Goal: Contribute content: Add original content to the website for others to see

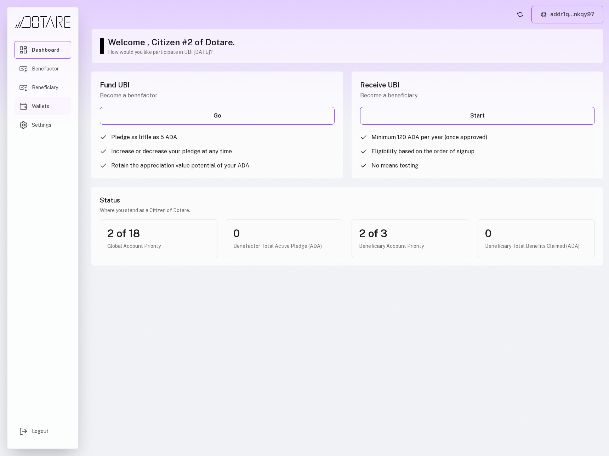
click at [40, 106] on span "Wallets" at bounding box center [40, 106] width 17 height 7
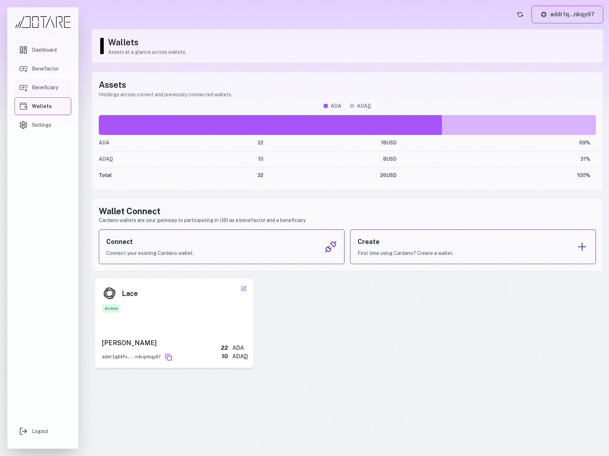
click at [43, 90] on span "Beneficiary" at bounding box center [45, 87] width 26 height 7
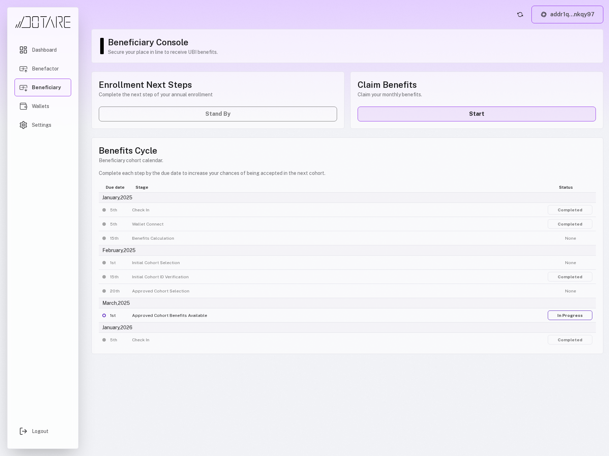
click at [489, 114] on link "Start" at bounding box center [476, 114] width 238 height 15
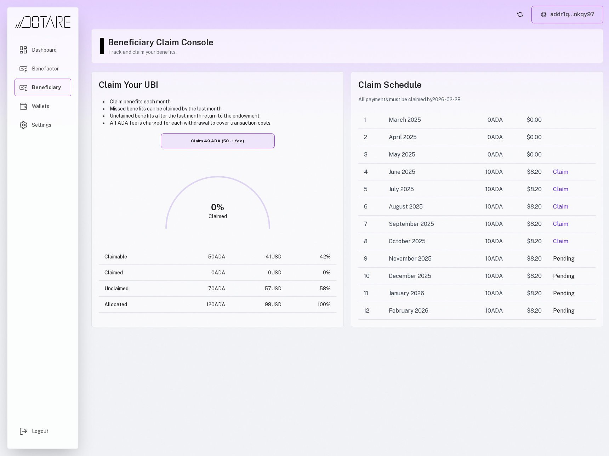
click at [232, 143] on button "Claim 49 ADA (50 - 1 fee)" at bounding box center [218, 140] width 114 height 15
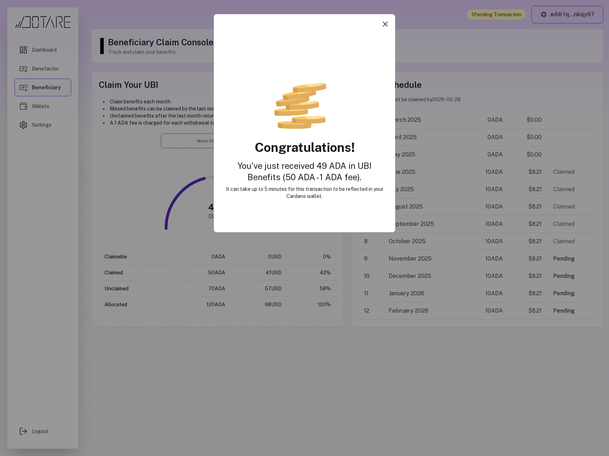
click at [384, 23] on icon "Close modal" at bounding box center [385, 24] width 4 height 4
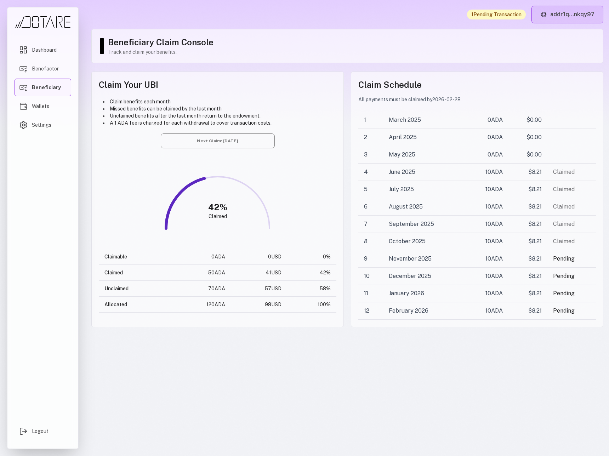
click at [552, 18] on button "addr1q...nkqy97" at bounding box center [567, 15] width 72 height 18
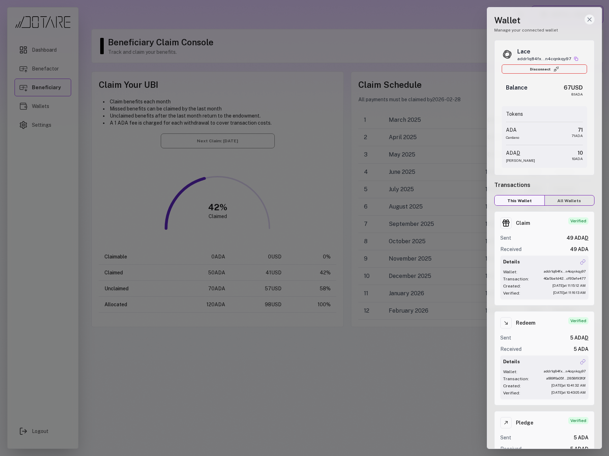
click at [588, 22] on icon "Close wallet drawer" at bounding box center [589, 19] width 7 height 7
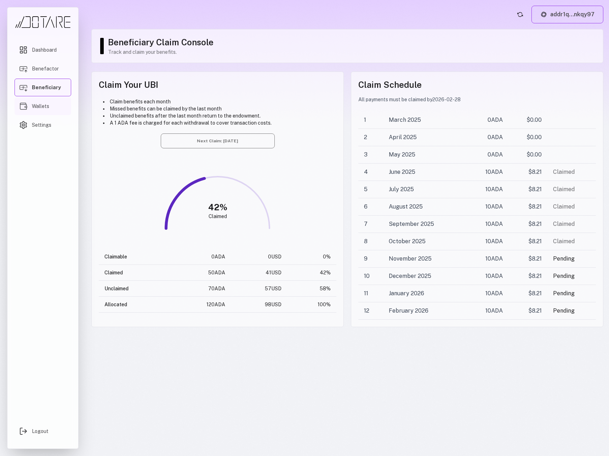
click at [54, 107] on link "Wallets" at bounding box center [43, 106] width 57 height 18
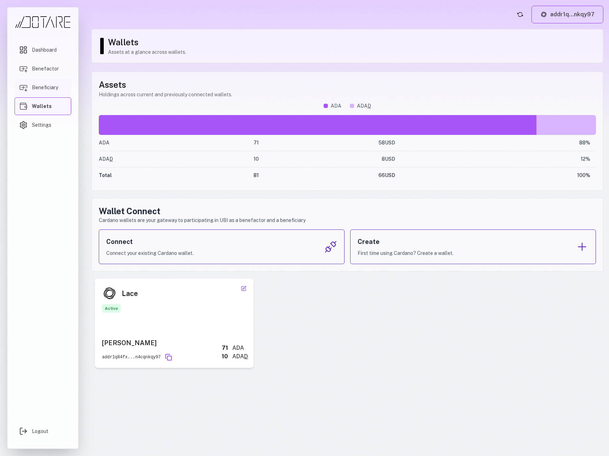
click at [54, 86] on span "Beneficiary" at bounding box center [45, 87] width 26 height 7
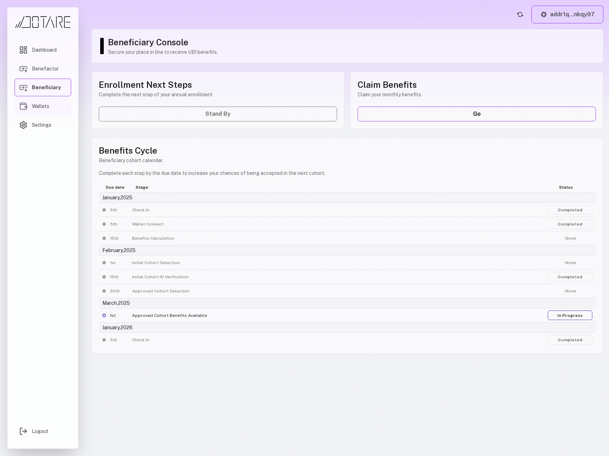
click at [50, 105] on link "Wallets" at bounding box center [43, 106] width 57 height 18
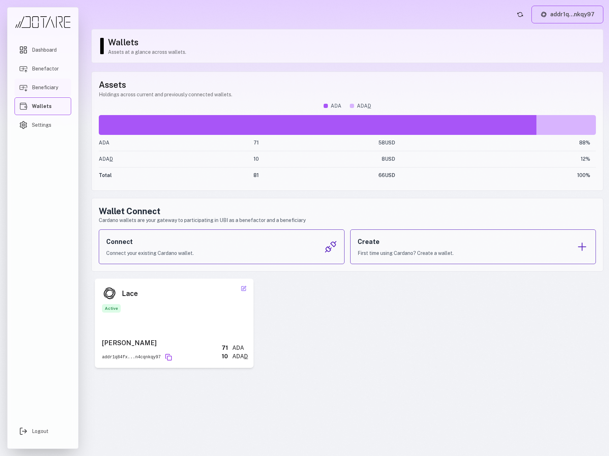
click at [53, 90] on span "Beneficiary" at bounding box center [45, 87] width 26 height 7
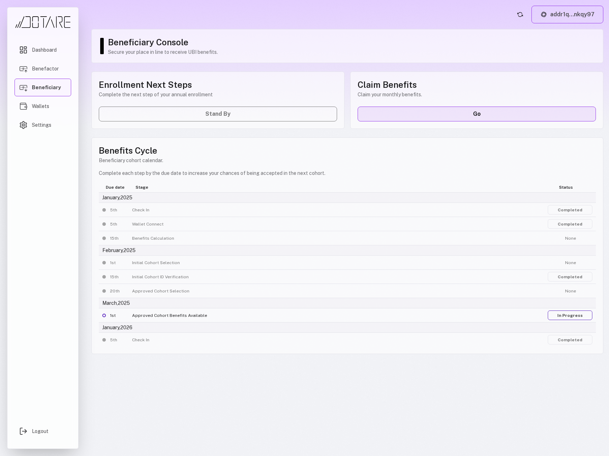
click at [398, 115] on link "Go" at bounding box center [476, 114] width 238 height 15
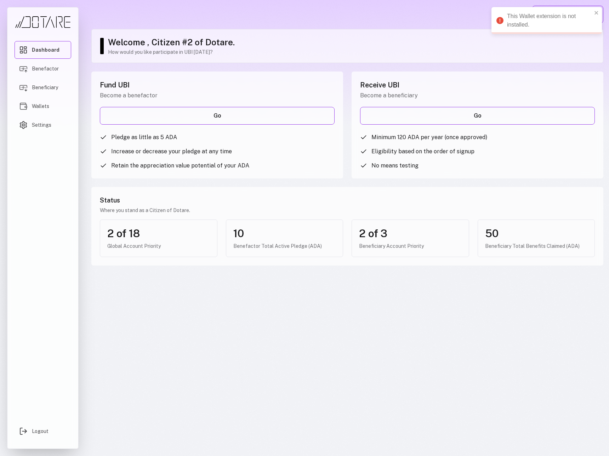
click at [64, 43] on link "Dashboard" at bounding box center [43, 50] width 57 height 18
click at [63, 23] on img "Main menu" at bounding box center [43, 22] width 57 height 12
click at [35, 127] on span "Settings" at bounding box center [41, 124] width 19 height 7
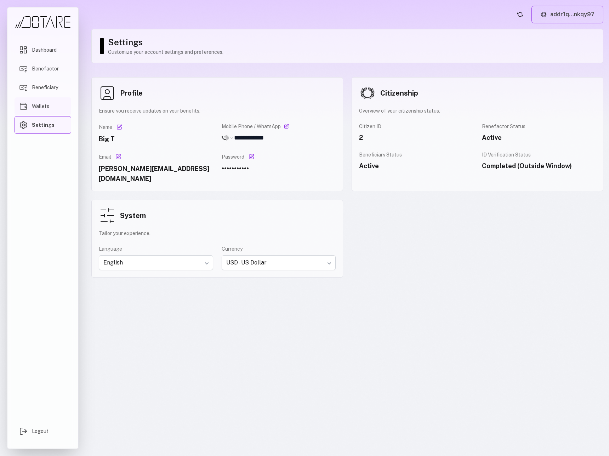
click at [41, 111] on link "Wallets" at bounding box center [43, 106] width 57 height 18
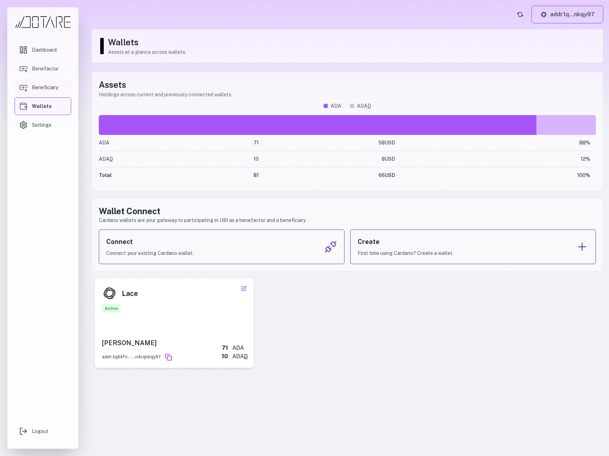
click at [40, 83] on link "Beneficiary" at bounding box center [43, 88] width 57 height 18
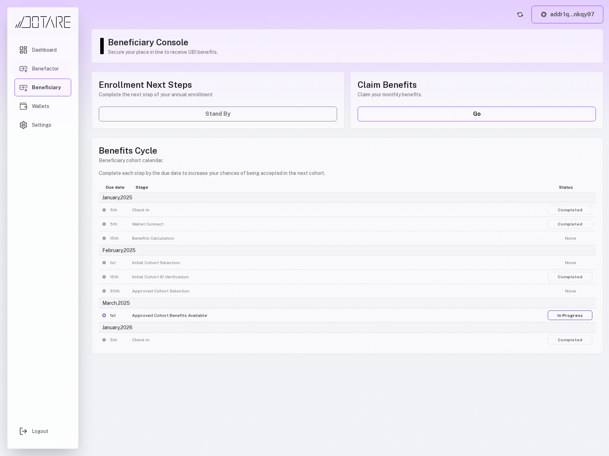
click at [39, 70] on span "Benefactor" at bounding box center [45, 68] width 27 height 7
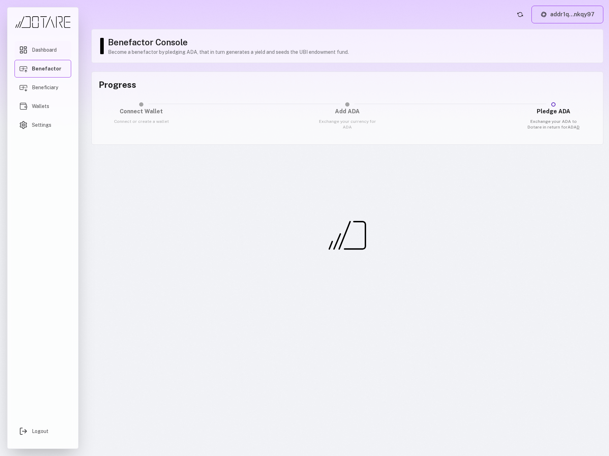
click at [46, 51] on span "Dashboard" at bounding box center [44, 49] width 25 height 7
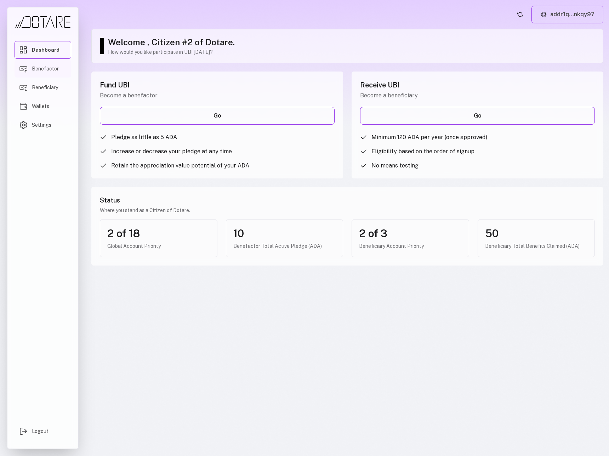
click at [47, 72] on span "Benefactor" at bounding box center [45, 68] width 27 height 7
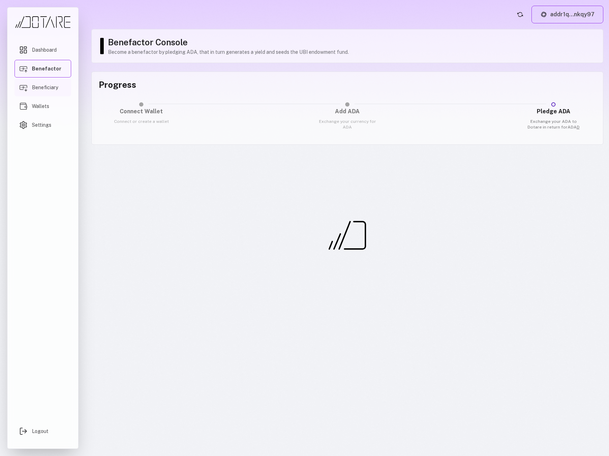
click at [47, 90] on span "Beneficiary" at bounding box center [45, 87] width 26 height 7
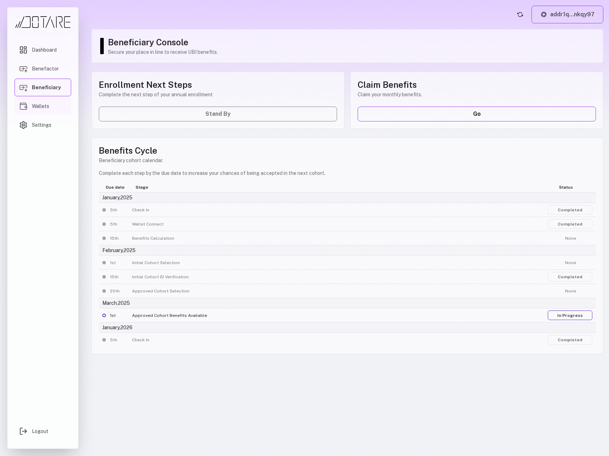
click at [47, 107] on span "Wallets" at bounding box center [40, 106] width 17 height 7
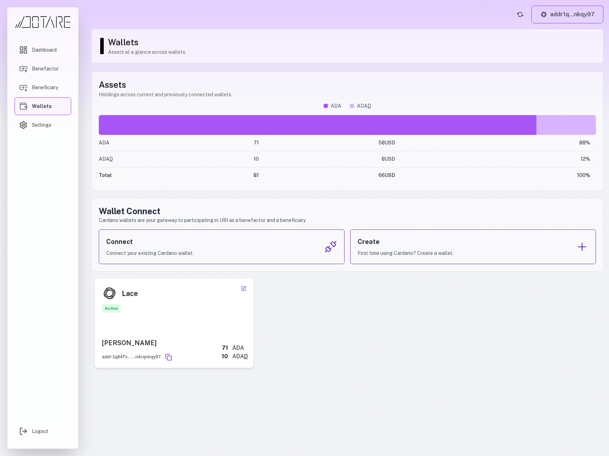
click at [47, 107] on span "Wallets" at bounding box center [42, 106] width 20 height 7
click at [45, 122] on span "Settings" at bounding box center [41, 124] width 19 height 7
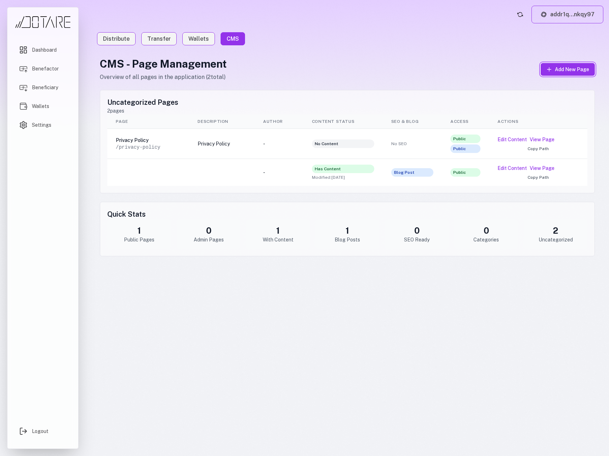
drag, startPoint x: 566, startPoint y: 73, endPoint x: 410, endPoint y: 95, distance: 156.8
click at [410, 95] on div "CMS - Page Management Overview of all pages in the application ( 2 total) Add N…" at bounding box center [347, 156] width 495 height 199
click at [516, 139] on button "Edit Content" at bounding box center [511, 139] width 29 height 7
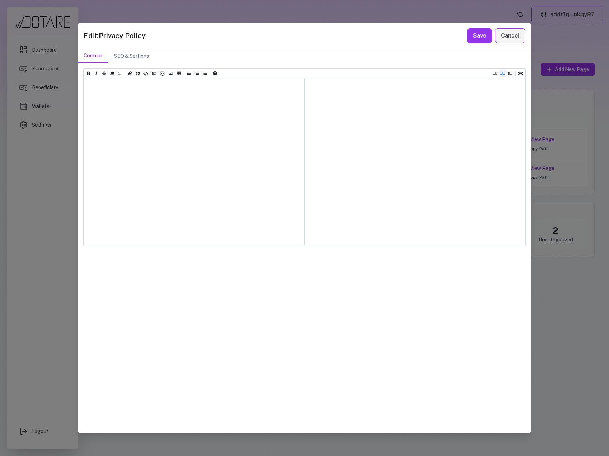
click at [179, 153] on div at bounding box center [194, 161] width 221 height 167
click at [139, 106] on textarea at bounding box center [194, 95] width 221 height 35
paste textarea "**********"
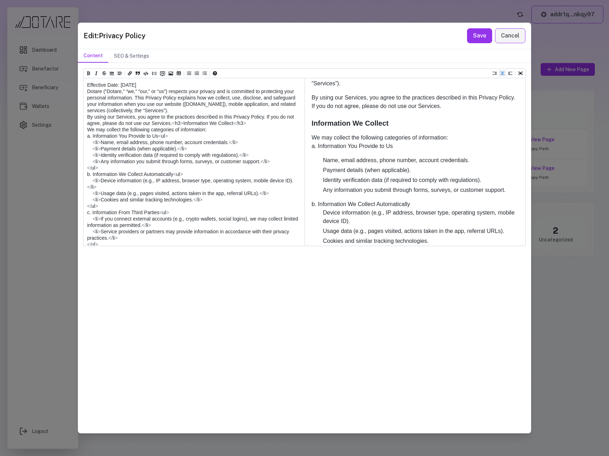
scroll to position [52, 0]
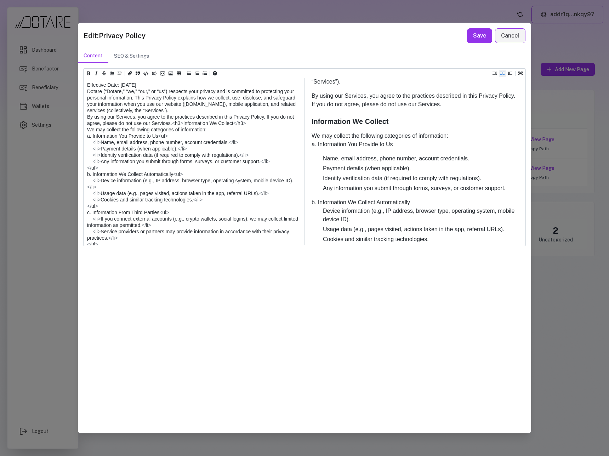
click at [136, 185] on textarea at bounding box center [194, 387] width 220 height 619
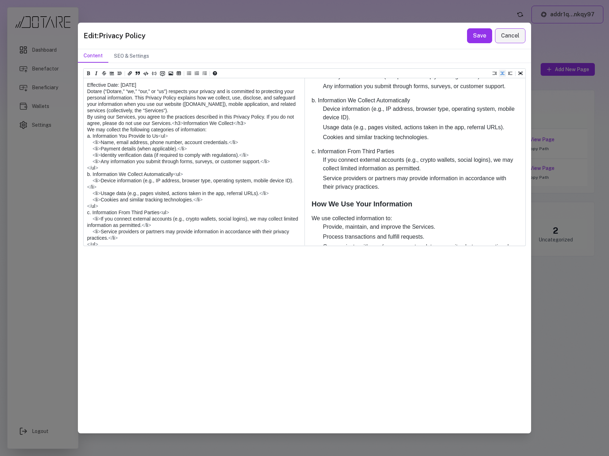
scroll to position [153, 0]
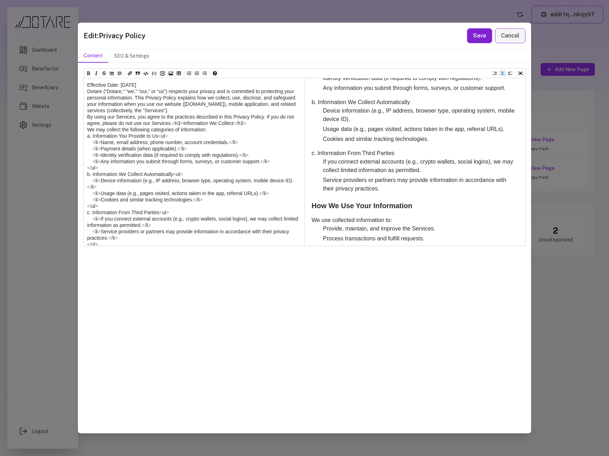
type textarea "**********"
click at [476, 34] on button "Save" at bounding box center [479, 35] width 25 height 15
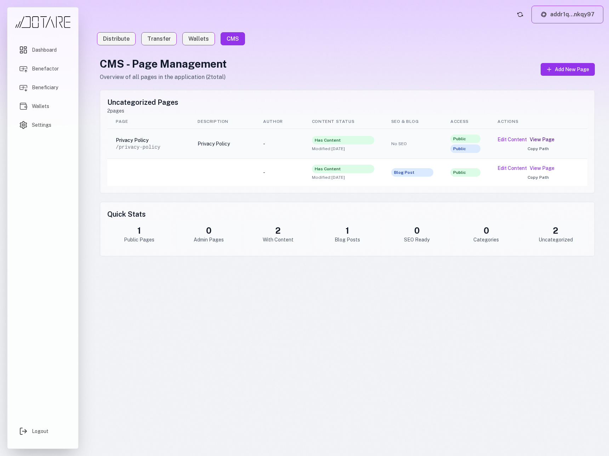
click at [544, 140] on link "View Page" at bounding box center [541, 139] width 25 height 7
click at [510, 140] on button "Edit Content" at bounding box center [511, 139] width 29 height 7
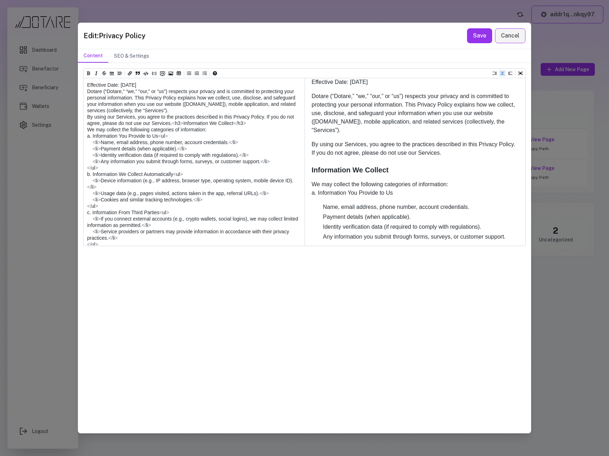
scroll to position [0, 0]
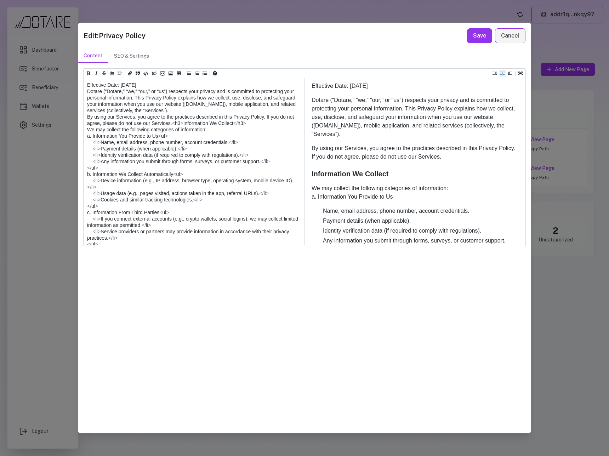
click at [116, 145] on textarea at bounding box center [194, 387] width 220 height 619
drag, startPoint x: 99, startPoint y: 143, endPoint x: 84, endPoint y: 143, distance: 14.5
click at [84, 143] on textarea at bounding box center [194, 387] width 220 height 619
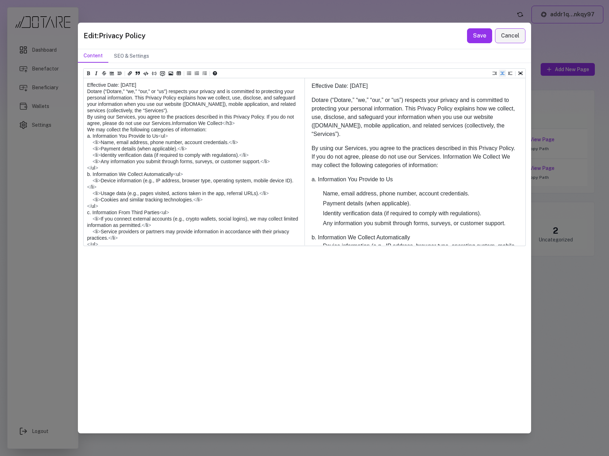
drag, startPoint x: 151, startPoint y: 143, endPoint x: 139, endPoint y: 143, distance: 12.0
click at [139, 143] on textarea at bounding box center [194, 387] width 220 height 619
drag, startPoint x: 159, startPoint y: 142, endPoint x: 78, endPoint y: 142, distance: 81.4
click at [78, 142] on div "Heading 1 Heading 2 Heading 3 Heading 4 Heading 5 Heading 6 Effective Date: Aug…" at bounding box center [304, 248] width 453 height 370
click at [146, 121] on textarea at bounding box center [194, 387] width 220 height 619
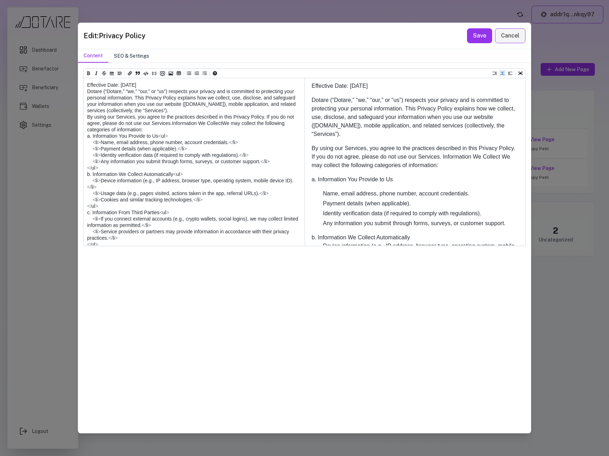
type textarea "**********"
click at [135, 57] on button "SEO & Settings" at bounding box center [131, 55] width 46 height 13
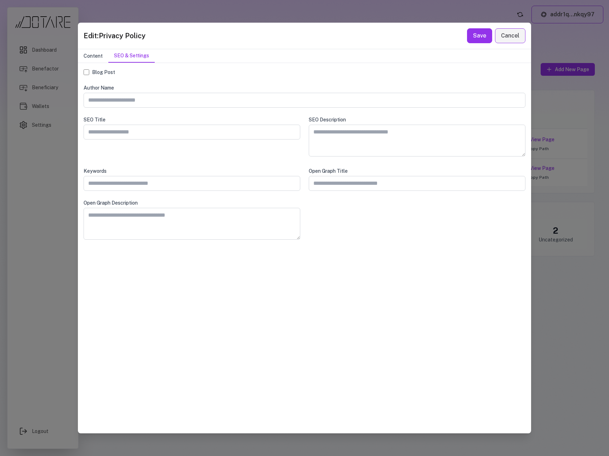
click at [99, 57] on button "Content" at bounding box center [93, 55] width 30 height 13
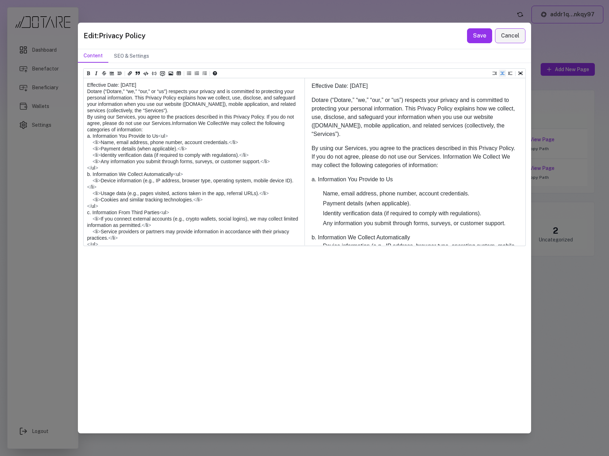
click at [100, 92] on textarea at bounding box center [194, 387] width 220 height 619
click at [96, 82] on textarea at bounding box center [194, 387] width 220 height 619
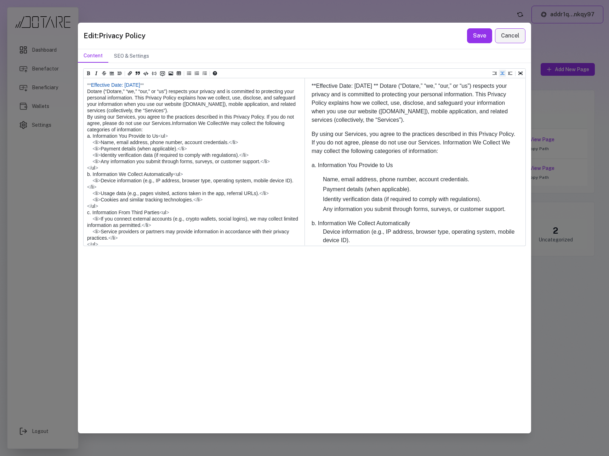
click at [87, 91] on textarea at bounding box center [194, 387] width 220 height 619
type textarea "**********"
click at [476, 38] on button "Save" at bounding box center [479, 35] width 25 height 15
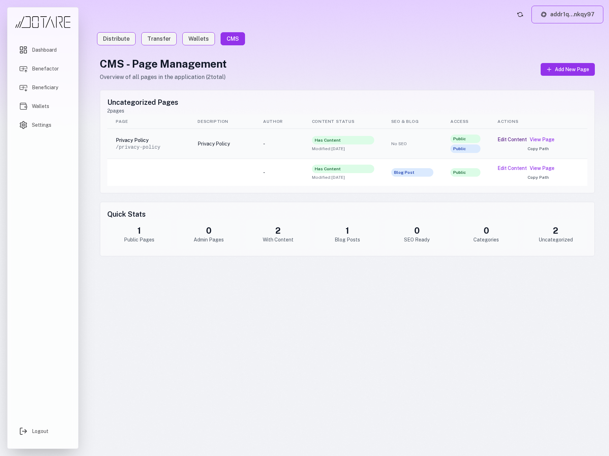
click at [515, 139] on button "Edit Content" at bounding box center [511, 139] width 29 height 7
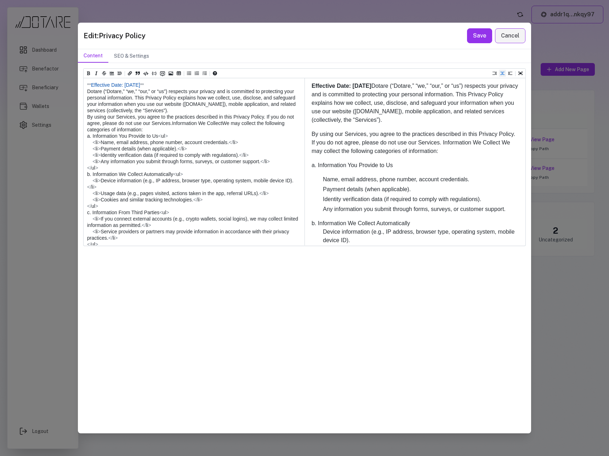
click at [89, 93] on textarea at bounding box center [194, 384] width 220 height 612
click at [88, 94] on textarea at bounding box center [194, 384] width 220 height 612
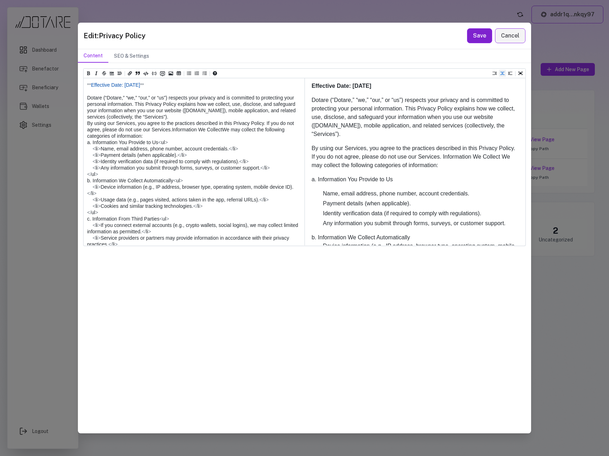
type textarea "**********"
click at [471, 42] on button "Save" at bounding box center [479, 35] width 25 height 15
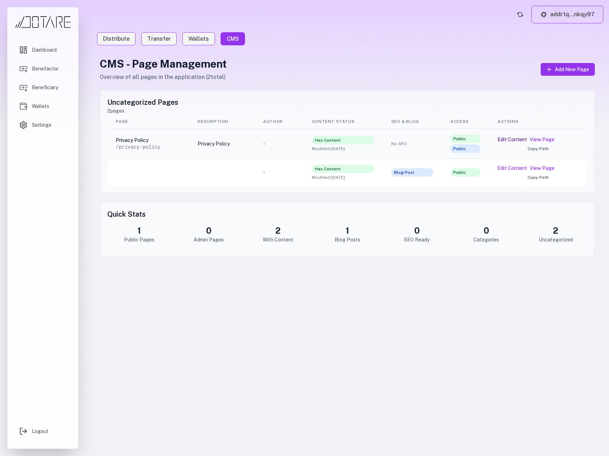
click at [507, 139] on button "Edit Content" at bounding box center [511, 139] width 29 height 7
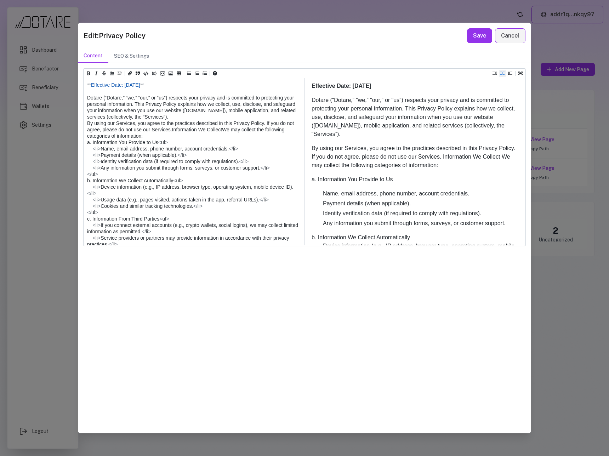
click at [109, 129] on textarea at bounding box center [194, 387] width 220 height 619
click at [86, 131] on textarea at bounding box center [194, 387] width 220 height 619
click at [87, 144] on textarea at bounding box center [194, 387] width 220 height 619
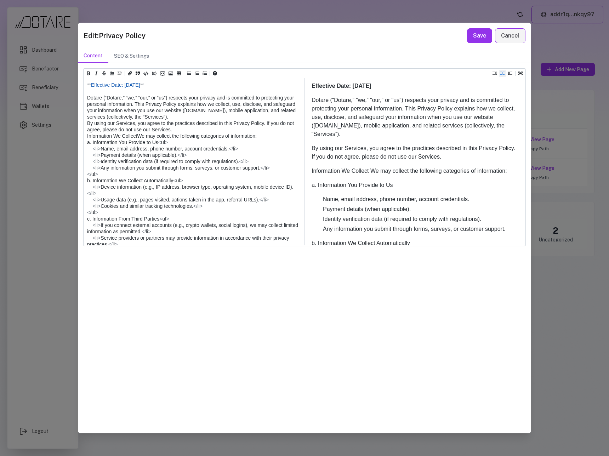
drag, startPoint x: 150, startPoint y: 150, endPoint x: 81, endPoint y: 147, distance: 69.4
click at [81, 147] on div "Heading 1 Heading 2 Heading 3 Heading 4 Heading 5 Heading 6 ** Effective Date: …" at bounding box center [304, 248] width 453 height 370
click at [120, 73] on icon "Insert title" at bounding box center [119, 73] width 4 height 4
click at [123, 86] on div "Heading 2" at bounding box center [132, 88] width 29 height 5
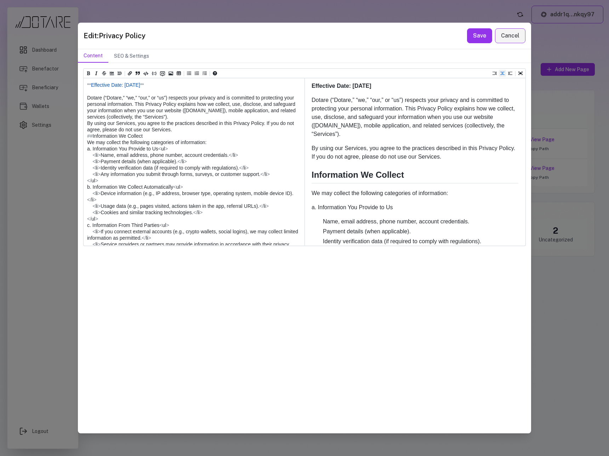
click at [93, 150] on textarea at bounding box center [194, 390] width 220 height 625
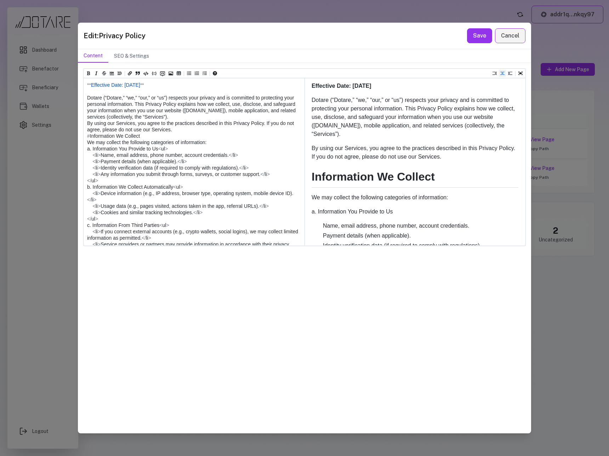
click at [125, 169] on textarea at bounding box center [194, 390] width 220 height 625
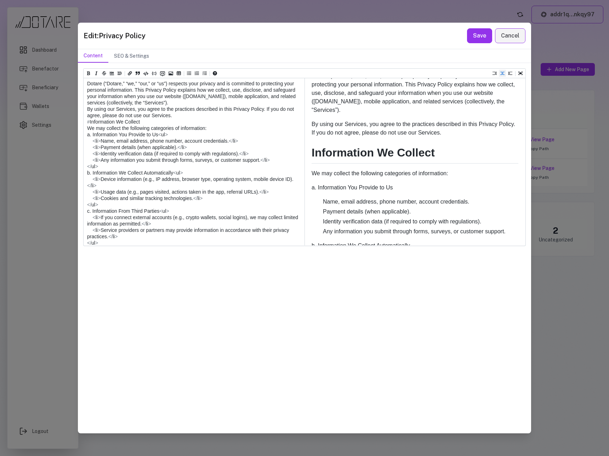
scroll to position [28, 0]
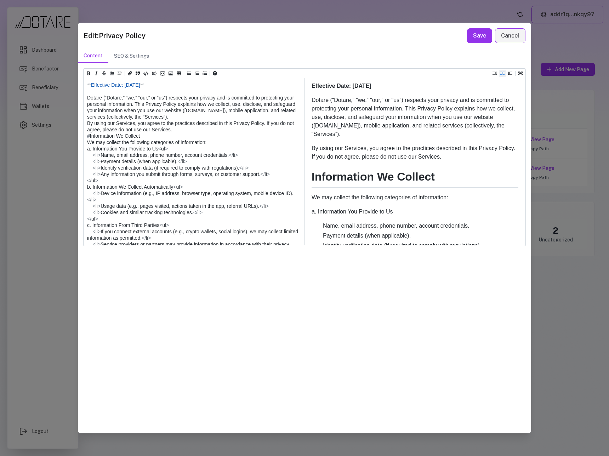
click at [92, 168] on textarea at bounding box center [194, 390] width 220 height 625
click at [102, 177] on textarea at bounding box center [194, 390] width 220 height 625
drag, startPoint x: 101, startPoint y: 181, endPoint x: 80, endPoint y: 176, distance: 21.9
click at [80, 176] on div "Heading 1 Heading 2 Heading 3 Heading 4 Heading 5 Heading 6 ** Effective Date: …" at bounding box center [304, 248] width 453 height 370
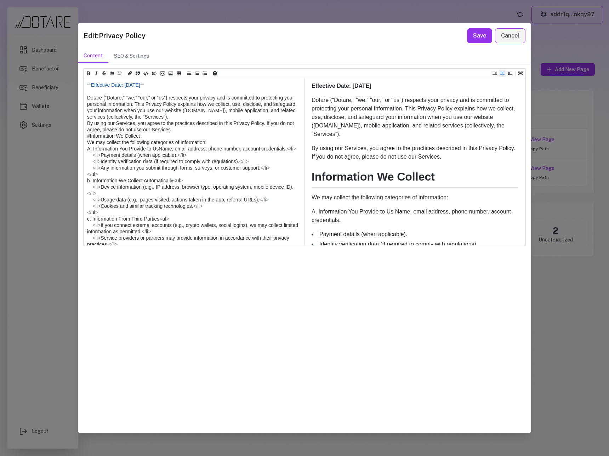
drag, startPoint x: 102, startPoint y: 182, endPoint x: 84, endPoint y: 181, distance: 18.0
click at [84, 181] on textarea at bounding box center [194, 387] width 220 height 619
drag, startPoint x: 101, startPoint y: 189, endPoint x: 79, endPoint y: 187, distance: 22.4
click at [79, 187] on div "Heading 1 Heading 2 Heading 3 Heading 4 Heading 5 Heading 6 ** Effective Date: …" at bounding box center [304, 248] width 453 height 370
drag, startPoint x: 102, startPoint y: 193, endPoint x: 65, endPoint y: 192, distance: 37.5
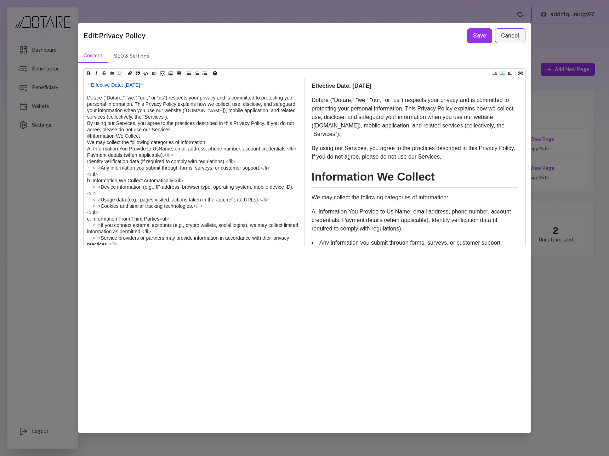
click at [65, 192] on div "Edit: Privacy Policy Save Cancel Content SEO & Settings Heading 1 Heading 2 Hea…" at bounding box center [304, 228] width 609 height 456
drag, startPoint x: 102, startPoint y: 201, endPoint x: 83, endPoint y: 200, distance: 18.8
click at [84, 200] on textarea at bounding box center [194, 387] width 220 height 619
drag, startPoint x: 265, startPoint y: 196, endPoint x: 250, endPoint y: 196, distance: 14.5
click at [250, 196] on textarea at bounding box center [194, 387] width 220 height 619
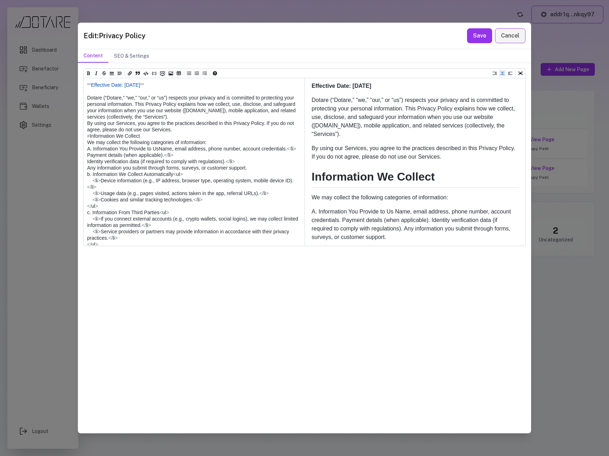
drag, startPoint x: 240, startPoint y: 187, endPoint x: 228, endPoint y: 188, distance: 11.7
click at [228, 188] on textarea at bounding box center [194, 387] width 220 height 619
click at [178, 179] on textarea at bounding box center [194, 387] width 220 height 619
click at [86, 188] on textarea at bounding box center [194, 387] width 220 height 619
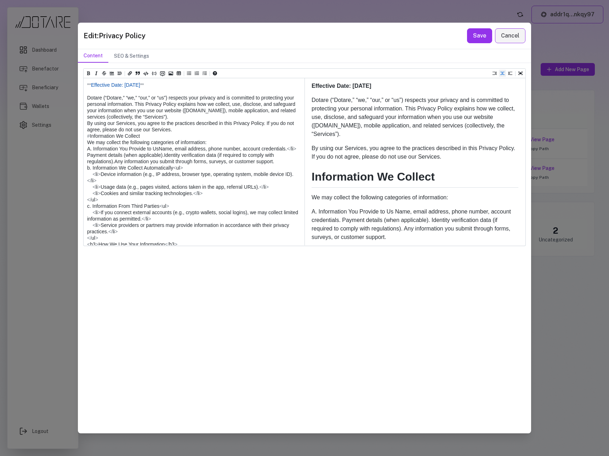
click at [229, 176] on textarea at bounding box center [194, 387] width 220 height 619
click at [88, 182] on textarea at bounding box center [194, 387] width 220 height 619
drag, startPoint x: 252, startPoint y: 193, endPoint x: 89, endPoint y: 177, distance: 163.9
click at [89, 177] on textarea at bounding box center [194, 387] width 220 height 619
click at [190, 73] on icon "Add unordered list (ctrl + shift + u)" at bounding box center [189, 74] width 4 height 4
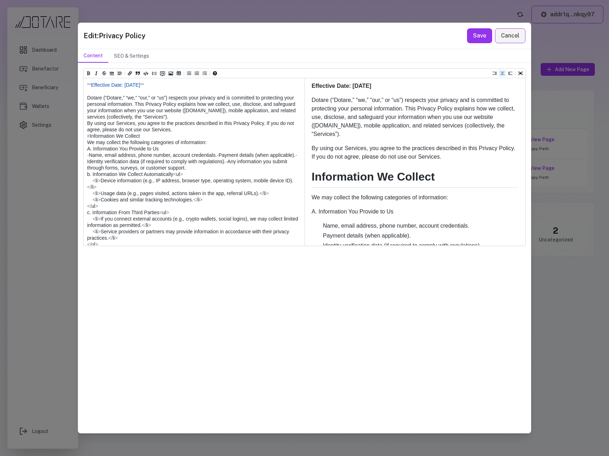
click at [323, 161] on p "By using our Services, you agree to the practices described in this Privacy Pol…" at bounding box center [414, 152] width 207 height 17
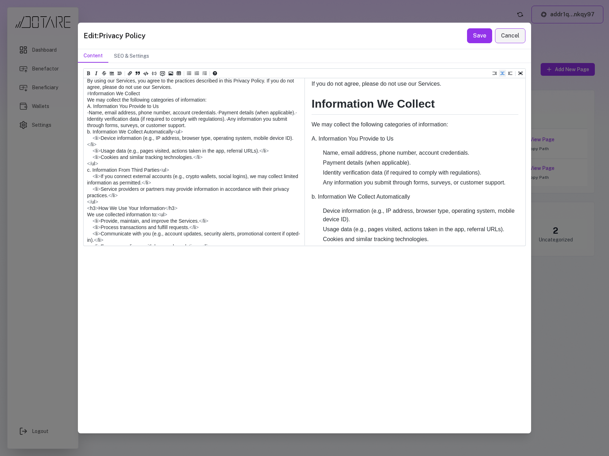
scroll to position [74, 0]
click at [87, 126] on textarea at bounding box center [194, 347] width 220 height 625
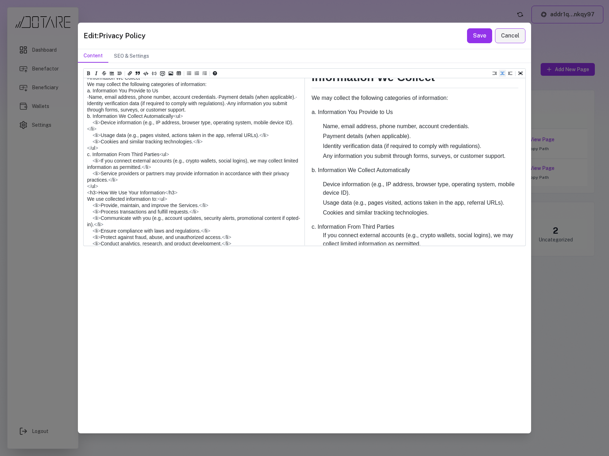
scroll to position [102, 0]
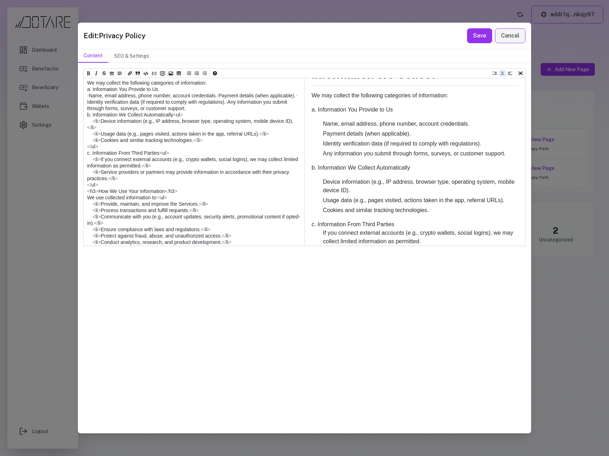
click at [96, 159] on textarea at bounding box center [194, 331] width 220 height 625
drag, startPoint x: 96, startPoint y: 159, endPoint x: 83, endPoint y: 159, distance: 13.4
click at [83, 159] on div "Heading 1 Heading 2 Heading 3 Heading 4 Heading 5 Heading 6 ** Effective Date: …" at bounding box center [304, 248] width 453 height 370
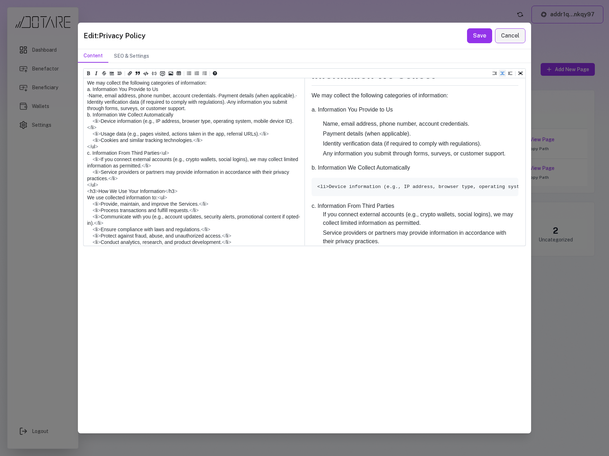
drag, startPoint x: 100, startPoint y: 166, endPoint x: 81, endPoint y: 166, distance: 19.5
click at [81, 166] on div "Heading 1 Heading 2 Heading 3 Heading 4 Heading 5 Heading 6 ** Effective Date: …" at bounding box center [304, 248] width 453 height 370
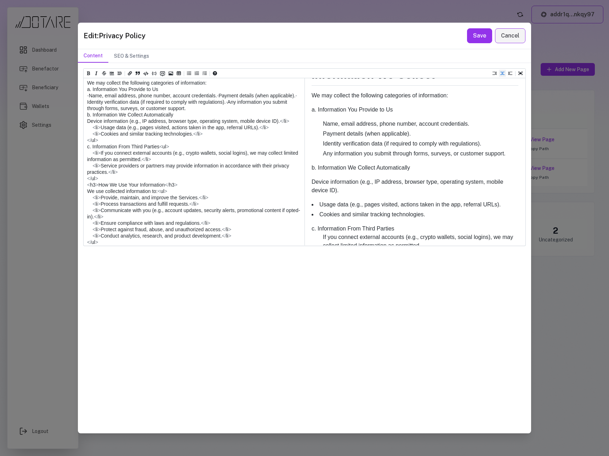
drag, startPoint x: 102, startPoint y: 172, endPoint x: 75, endPoint y: 171, distance: 26.6
click at [75, 171] on div "Edit: Privacy Policy Save Cancel Content SEO & Settings Heading 1 Heading 2 Hea…" at bounding box center [304, 228] width 609 height 456
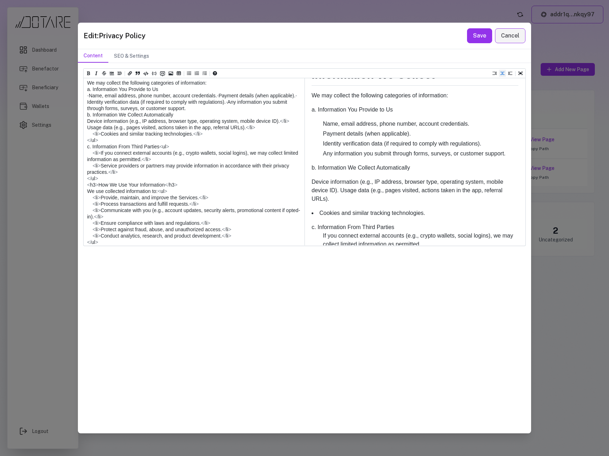
drag, startPoint x: 101, startPoint y: 178, endPoint x: 69, endPoint y: 179, distance: 31.5
click at [69, 179] on div "Edit: Privacy Policy Save Cancel Content SEO & Settings Heading 1 Heading 2 Hea…" at bounding box center [304, 228] width 609 height 456
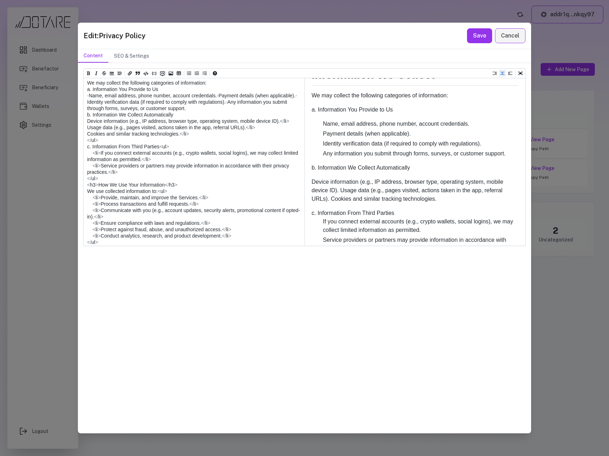
drag, startPoint x: 103, startPoint y: 184, endPoint x: 63, endPoint y: 185, distance: 40.0
click at [63, 185] on div "Edit: Privacy Policy Save Cancel Content SEO & Settings Heading 1 Heading 2 Hea…" at bounding box center [304, 228] width 609 height 456
click at [199, 180] on textarea at bounding box center [194, 328] width 220 height 619
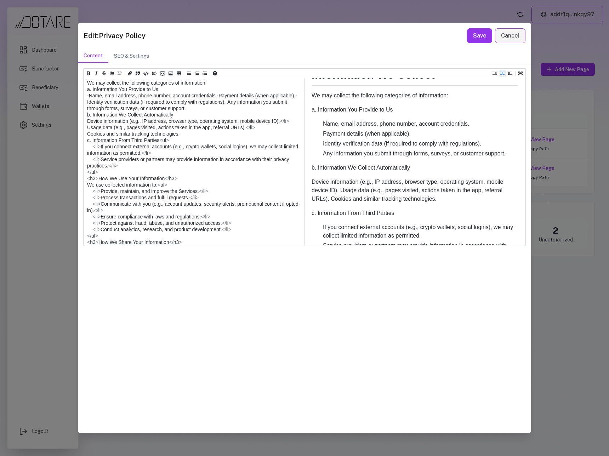
click at [261, 172] on textarea at bounding box center [194, 328] width 220 height 619
drag, startPoint x: 290, startPoint y: 165, endPoint x: 295, endPoint y: 168, distance: 5.7
click at [290, 165] on textarea at bounding box center [194, 328] width 220 height 619
drag, startPoint x: 192, startPoint y: 178, endPoint x: 86, endPoint y: 168, distance: 106.3
click at [86, 168] on textarea at bounding box center [194, 328] width 220 height 619
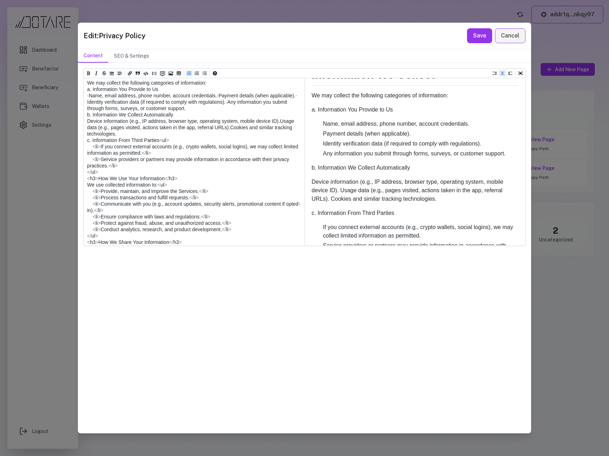
click at [189, 74] on icon "Add unordered list (ctrl + shift + u)" at bounding box center [189, 73] width 4 height 4
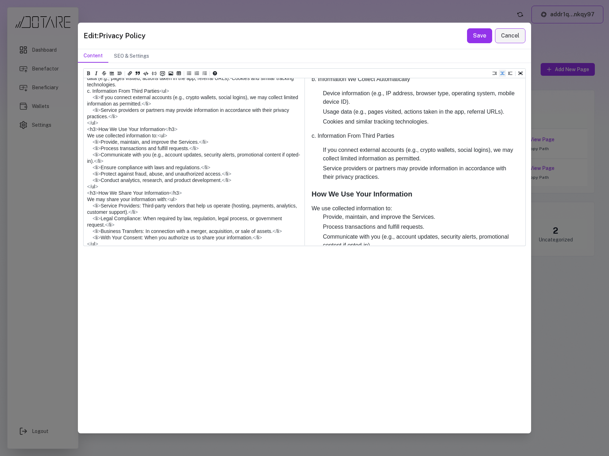
scroll to position [204, 0]
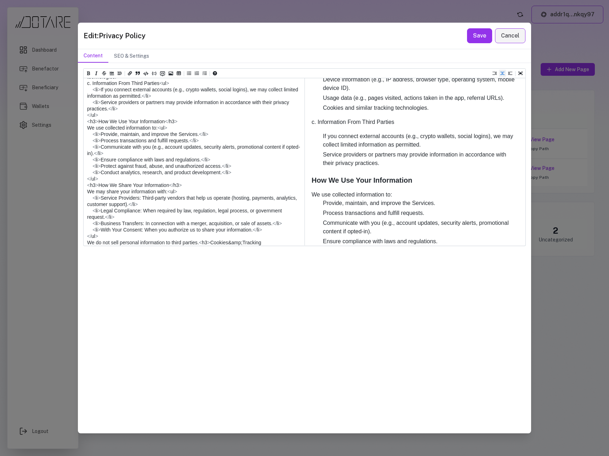
click at [94, 141] on textarea at bounding box center [194, 271] width 220 height 619
drag, startPoint x: 101, startPoint y: 149, endPoint x: 85, endPoint y: 141, distance: 17.6
click at [85, 141] on textarea at bounding box center [194, 271] width 220 height 619
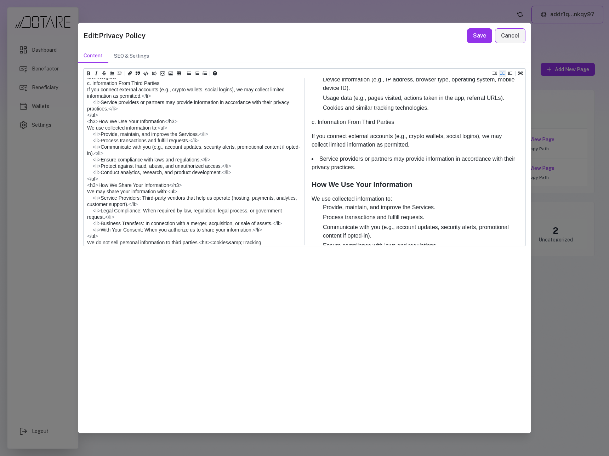
drag, startPoint x: 153, startPoint y: 152, endPoint x: 143, endPoint y: 154, distance: 9.7
click at [143, 154] on textarea at bounding box center [194, 271] width 220 height 619
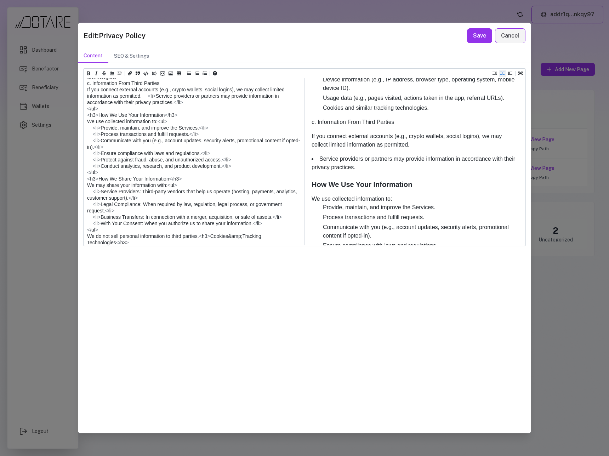
drag, startPoint x: 102, startPoint y: 160, endPoint x: 87, endPoint y: 160, distance: 14.9
click at [87, 160] on textarea at bounding box center [194, 271] width 220 height 619
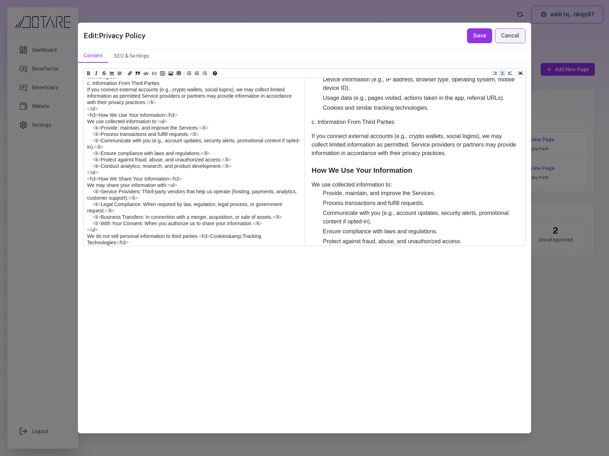
click at [127, 166] on textarea at bounding box center [194, 271] width 220 height 619
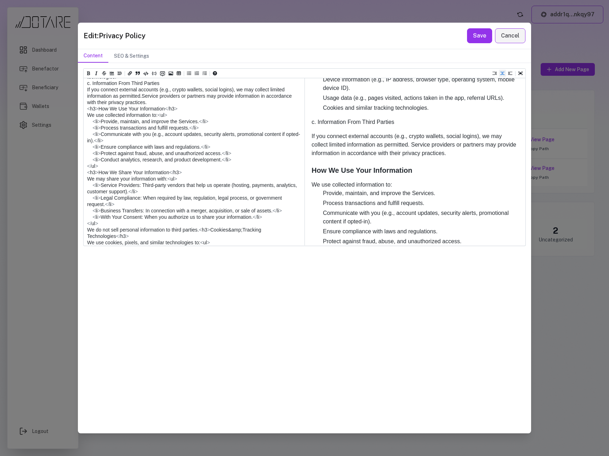
drag, startPoint x: 115, startPoint y: 166, endPoint x: 81, endPoint y: 150, distance: 37.0
click at [81, 150] on div "Heading 1 Heading 2 Heading 3 Heading 4 Heading 5 Heading 6 ** Effective Date: …" at bounding box center [304, 248] width 453 height 370
click at [188, 74] on icon "Add unordered list (ctrl + shift + u)" at bounding box center [189, 74] width 4 height 4
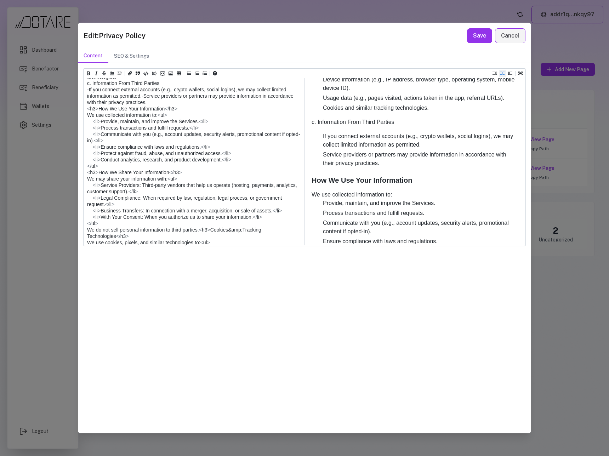
click at [129, 166] on textarea at bounding box center [194, 271] width 220 height 619
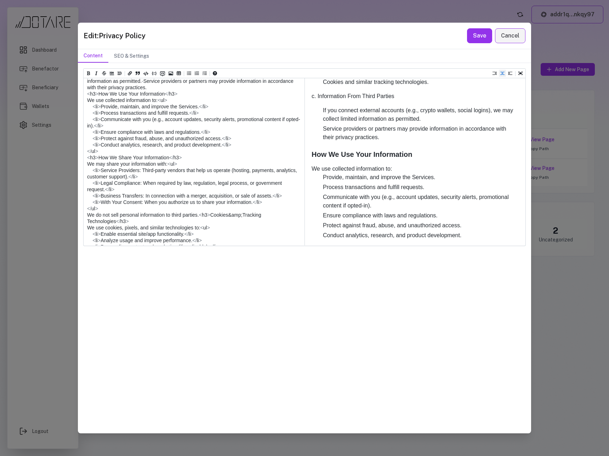
scroll to position [233, 0]
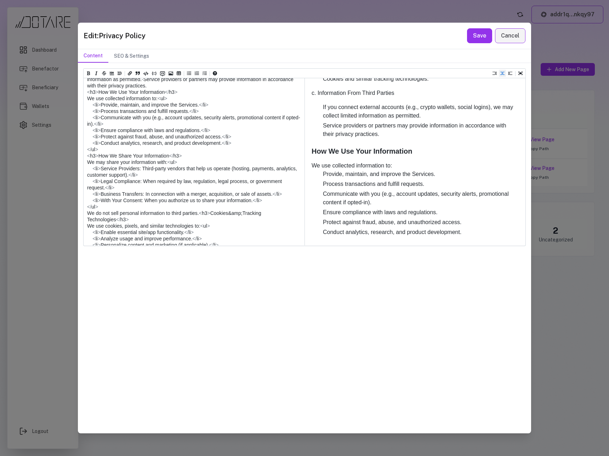
drag, startPoint x: 99, startPoint y: 163, endPoint x: 80, endPoint y: 163, distance: 19.5
click at [80, 163] on div "Heading 1 Heading 2 Heading 3 Heading 4 Heading 5 Heading 6 ** Effective Date: …" at bounding box center [304, 248] width 453 height 370
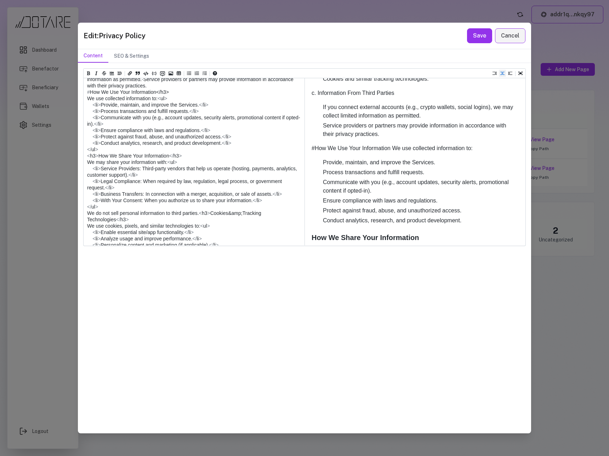
drag, startPoint x: 172, startPoint y: 162, endPoint x: 157, endPoint y: 163, distance: 14.2
click at [157, 163] on textarea at bounding box center [194, 254] width 220 height 619
drag, startPoint x: 101, startPoint y: 176, endPoint x: 85, endPoint y: 176, distance: 15.9
click at [85, 176] on textarea at bounding box center [194, 254] width 220 height 619
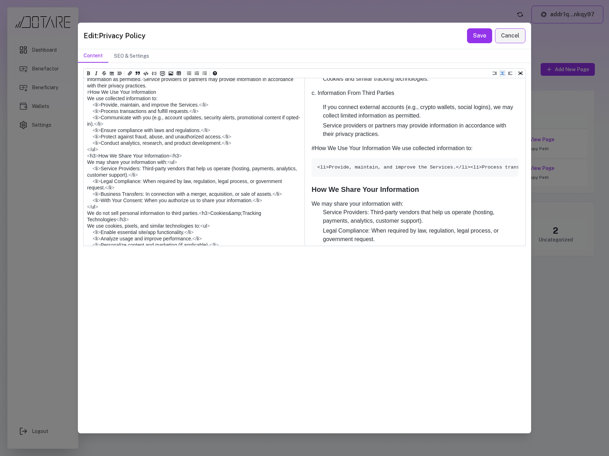
click at [97, 181] on textarea at bounding box center [194, 254] width 220 height 619
drag, startPoint x: 102, startPoint y: 182, endPoint x: 86, endPoint y: 181, distance: 16.3
click at [86, 181] on textarea at bounding box center [194, 254] width 220 height 619
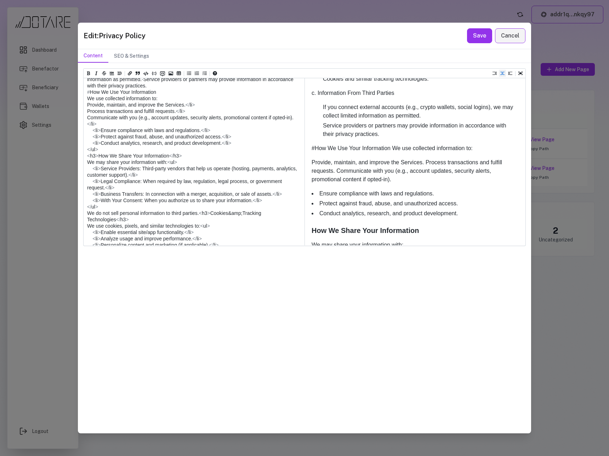
scroll to position [230, 0]
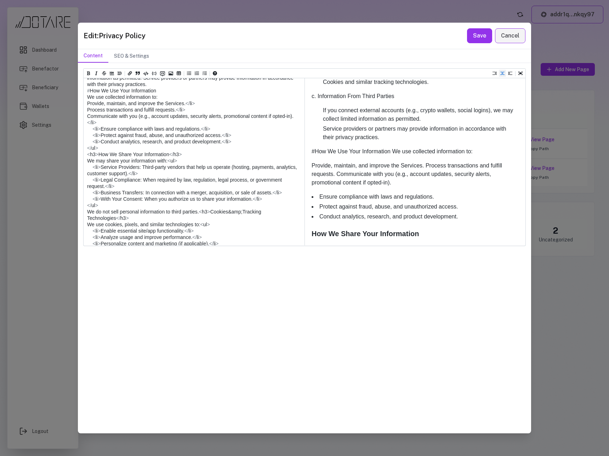
drag, startPoint x: 100, startPoint y: 207, endPoint x: 82, endPoint y: 200, distance: 19.5
click at [82, 200] on div "Heading 1 Heading 2 Heading 3 Heading 4 Heading 5 Heading 6 ** Effective Date: …" at bounding box center [304, 248] width 453 height 370
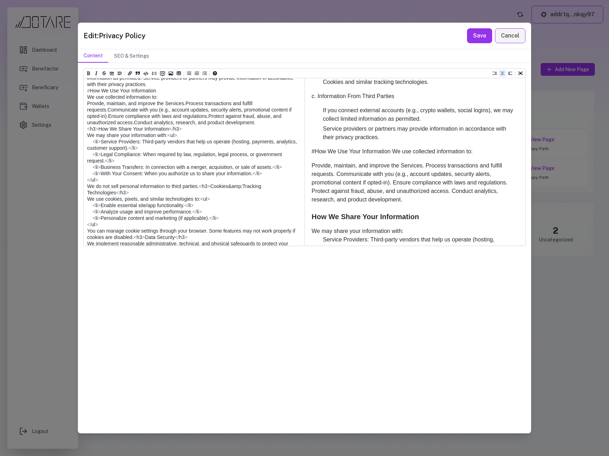
drag, startPoint x: 154, startPoint y: 209, endPoint x: 74, endPoint y: 181, distance: 85.2
click at [74, 181] on div "Edit: Privacy Policy Save Cancel Content SEO & Settings Heading 1 Heading 2 Hea…" at bounding box center [304, 228] width 609 height 456
click at [188, 74] on icon "Add unordered list (ctrl + shift + u)" at bounding box center [189, 73] width 4 height 4
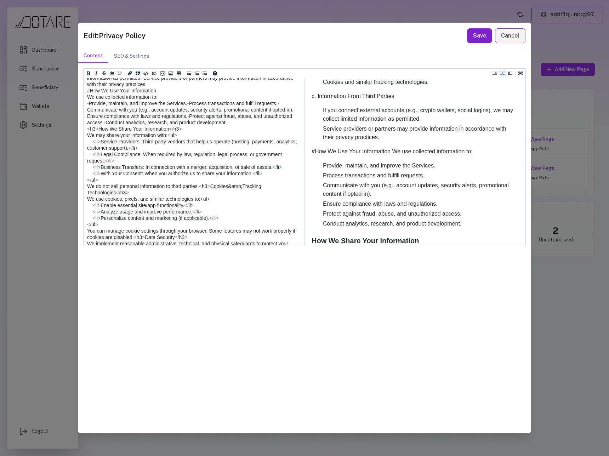
type textarea "**********"
click at [469, 38] on button "Save" at bounding box center [479, 35] width 25 height 15
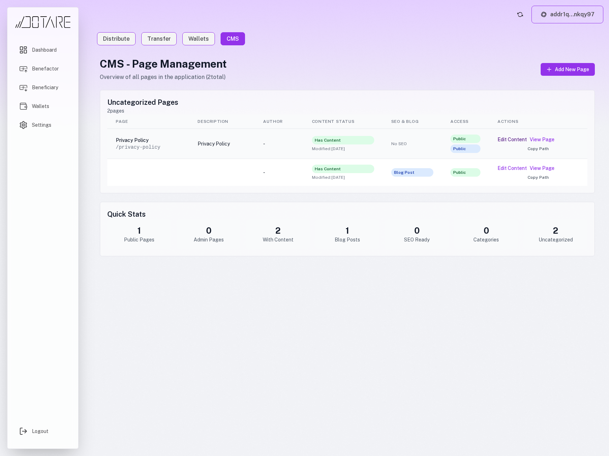
click at [504, 139] on button "Edit Content" at bounding box center [511, 139] width 29 height 7
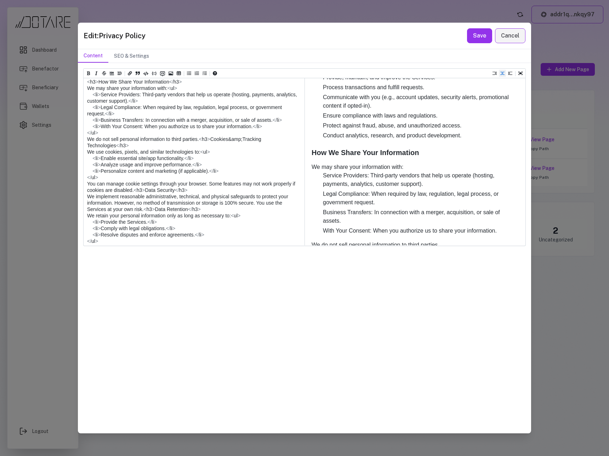
scroll to position [371, 0]
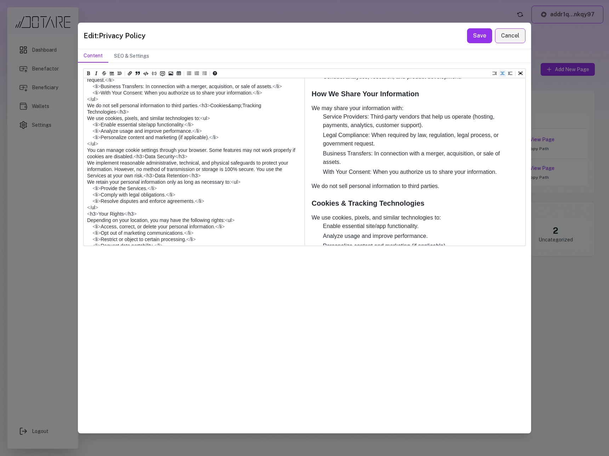
drag, startPoint x: 99, startPoint y: 145, endPoint x: 83, endPoint y: 144, distance: 15.6
click at [84, 144] on textarea at bounding box center [194, 169] width 220 height 612
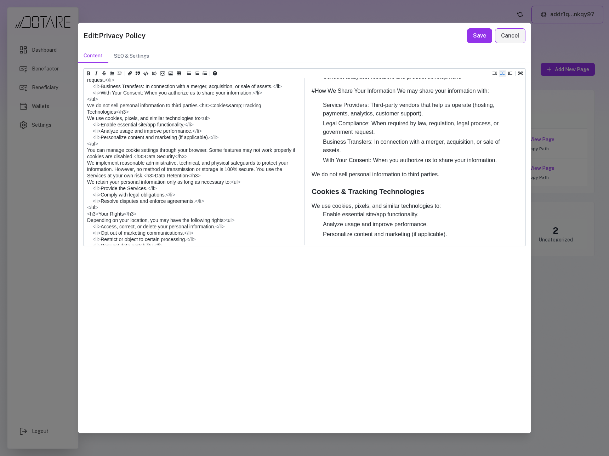
drag, startPoint x: 189, startPoint y: 145, endPoint x: 161, endPoint y: 144, distance: 28.0
click at [161, 144] on textarea at bounding box center [194, 169] width 220 height 612
drag, startPoint x: 107, startPoint y: 156, endPoint x: 78, endPoint y: 156, distance: 29.0
click at [78, 156] on div "Heading 1 Heading 2 Heading 3 Heading 4 Heading 5 Heading 6 ** Effective Date: …" at bounding box center [304, 248] width 453 height 370
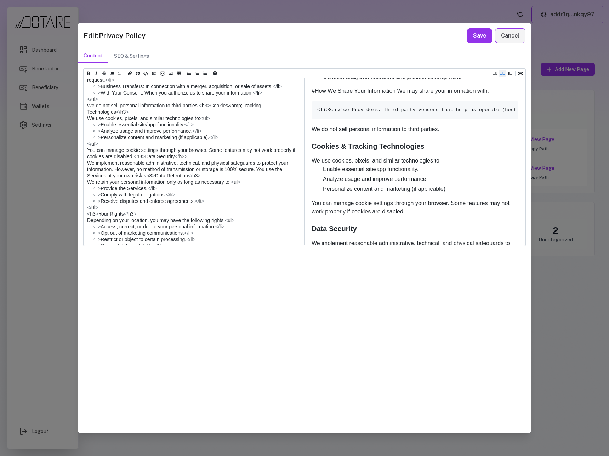
drag, startPoint x: 102, startPoint y: 163, endPoint x: 71, endPoint y: 162, distance: 30.8
click at [71, 162] on div "Edit: Privacy Policy Save Cancel Content SEO & Settings Heading 1 Heading 2 Hea…" at bounding box center [304, 228] width 609 height 456
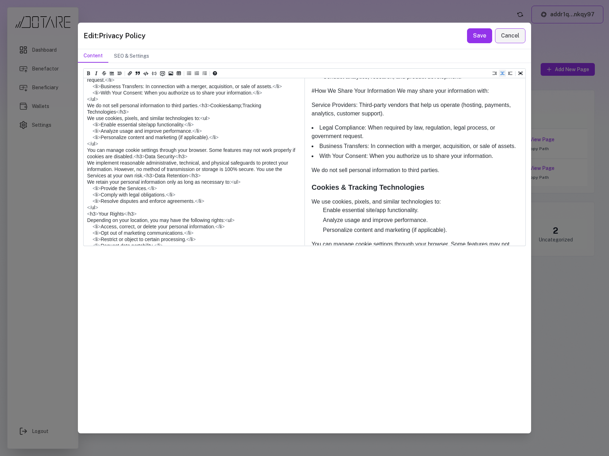
drag, startPoint x: 145, startPoint y: 171, endPoint x: 130, endPoint y: 171, distance: 15.6
click at [130, 171] on textarea at bounding box center [194, 169] width 220 height 612
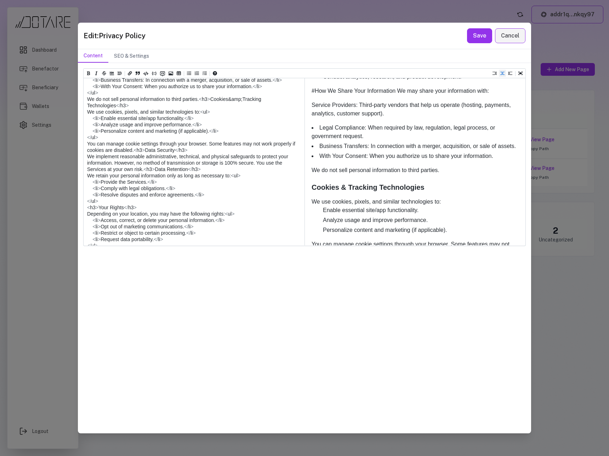
drag, startPoint x: 101, startPoint y: 176, endPoint x: 68, endPoint y: 176, distance: 33.3
click at [68, 176] on div "Edit: Privacy Policy Save Cancel Content SEO & Settings Heading 1 Heading 2 Hea…" at bounding box center [304, 228] width 609 height 456
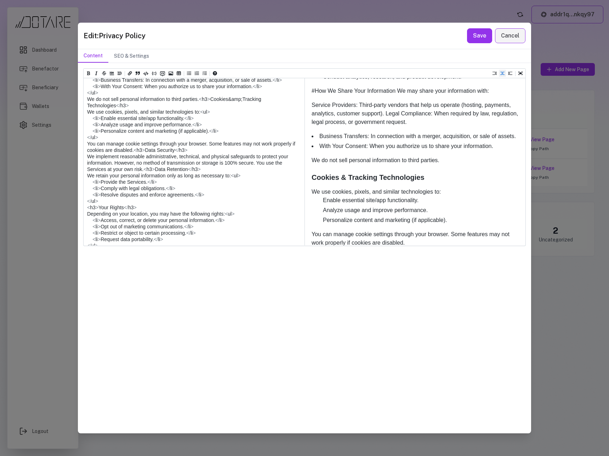
drag, startPoint x: 300, startPoint y: 176, endPoint x: 288, endPoint y: 177, distance: 11.3
click at [288, 177] on textarea at bounding box center [194, 166] width 220 height 606
drag, startPoint x: 101, startPoint y: 182, endPoint x: 75, endPoint y: 182, distance: 25.5
click at [75, 182] on div "Edit: Privacy Policy Save Cancel Content SEO & Settings Heading 1 Heading 2 Hea…" at bounding box center [304, 228] width 609 height 456
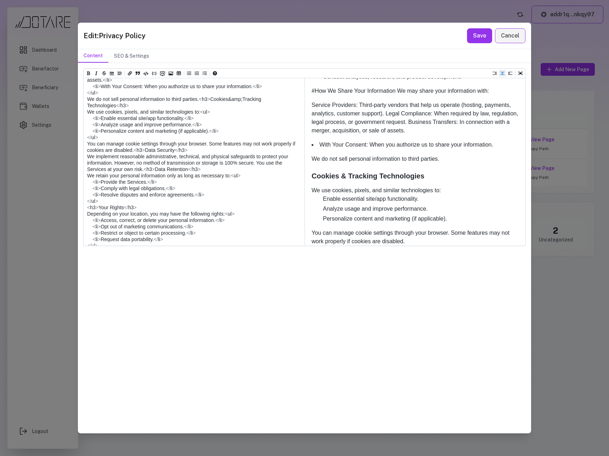
drag, startPoint x: 103, startPoint y: 189, endPoint x: 71, endPoint y: 189, distance: 31.1
click at [71, 189] on div "Edit: Privacy Policy Save Cancel Content SEO & Settings Heading 1 Heading 2 Hea…" at bounding box center [304, 228] width 609 height 456
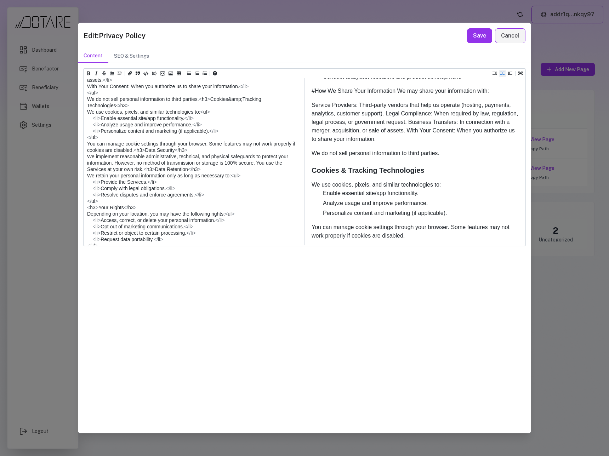
drag, startPoint x: 99, startPoint y: 195, endPoint x: 79, endPoint y: 194, distance: 20.2
click at [79, 194] on div "Heading 1 Heading 2 Heading 3 Heading 4 Heading 5 Heading 6 ** Effective Date: …" at bounding box center [304, 248] width 453 height 370
drag, startPoint x: 272, startPoint y: 184, endPoint x: 260, endPoint y: 184, distance: 11.7
click at [260, 184] on textarea at bounding box center [194, 166] width 220 height 606
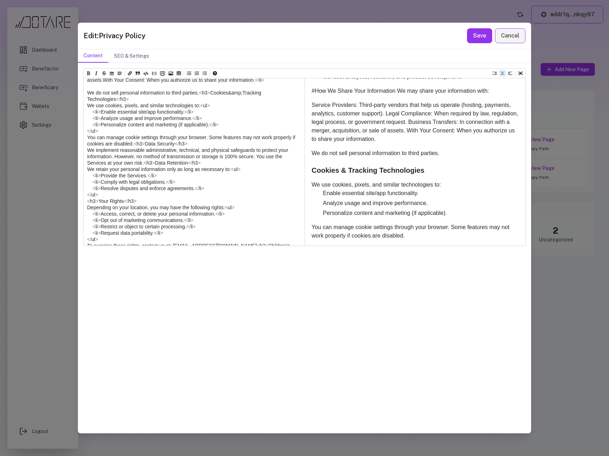
drag, startPoint x: 261, startPoint y: 191, endPoint x: 240, endPoint y: 190, distance: 20.6
click at [240, 190] on textarea at bounding box center [194, 166] width 220 height 606
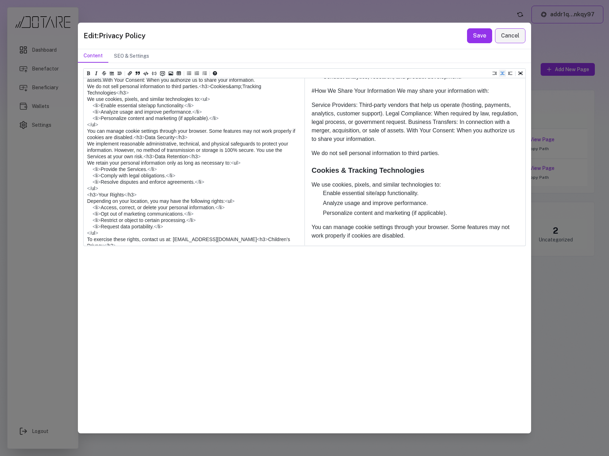
drag, startPoint x: 249, startPoint y: 188, endPoint x: 81, endPoint y: 162, distance: 170.5
click at [81, 162] on div "Heading 1 Heading 2 Heading 3 Heading 4 Heading 5 Heading 6 ** Effective Date: …" at bounding box center [304, 248] width 453 height 370
click at [188, 74] on icon "Add unordered list (ctrl + shift + u)" at bounding box center [189, 73] width 4 height 4
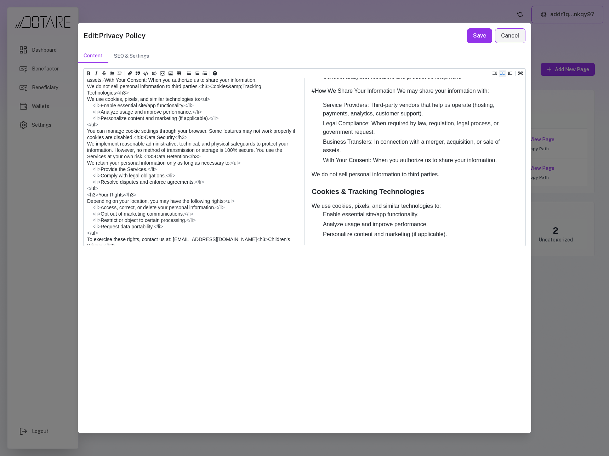
click at [152, 200] on textarea at bounding box center [194, 166] width 220 height 606
click at [86, 202] on textarea at bounding box center [194, 166] width 220 height 606
click at [87, 209] on textarea at bounding box center [194, 166] width 220 height 606
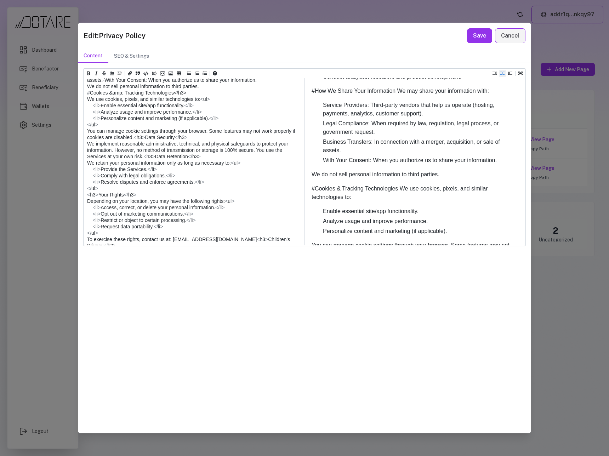
drag, startPoint x: 191, startPoint y: 214, endPoint x: 175, endPoint y: 215, distance: 15.6
click at [175, 215] on textarea at bounding box center [194, 169] width 220 height 612
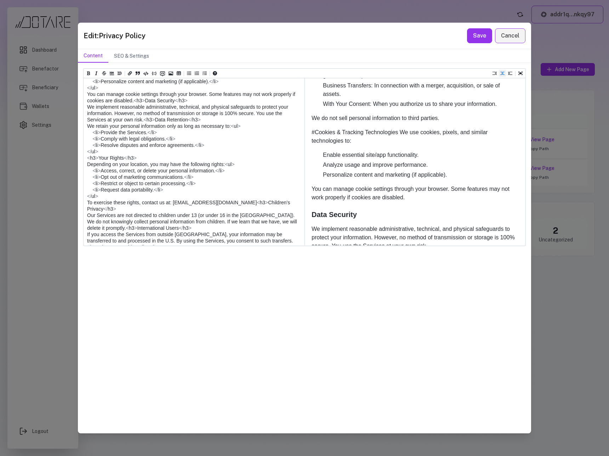
scroll to position [435, 0]
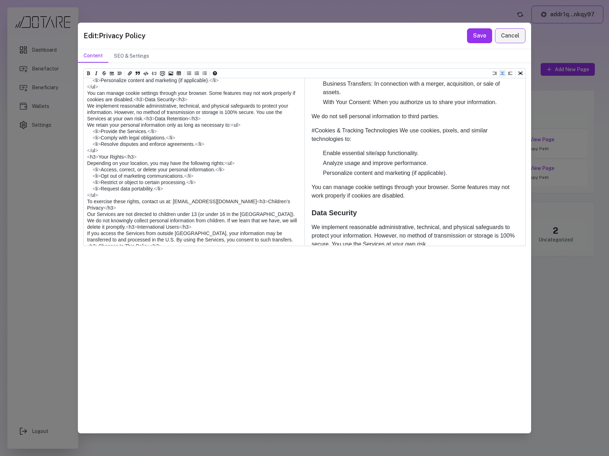
drag, startPoint x: 101, startPoint y: 196, endPoint x: 82, endPoint y: 190, distance: 19.5
click at [82, 190] on div "Heading 1 Heading 2 Heading 3 Heading 4 Heading 5 Heading 6 ** Effective Date: …" at bounding box center [304, 248] width 453 height 370
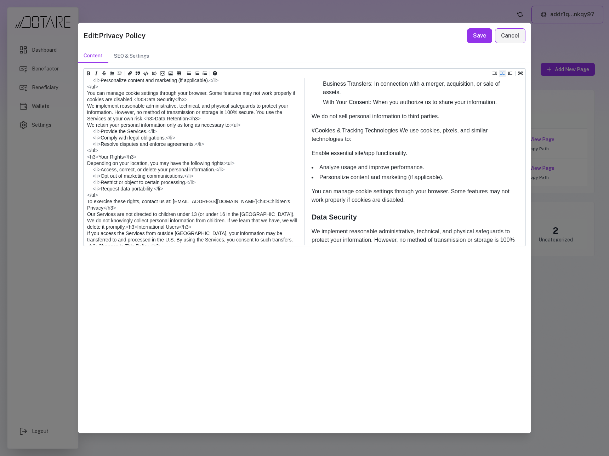
drag, startPoint x: 100, startPoint y: 203, endPoint x: 69, endPoint y: 202, distance: 31.9
click at [69, 202] on div "Edit: Privacy Policy Save Cancel Content SEO & Settings Heading 1 Heading 2 Hea…" at bounding box center [304, 228] width 609 height 456
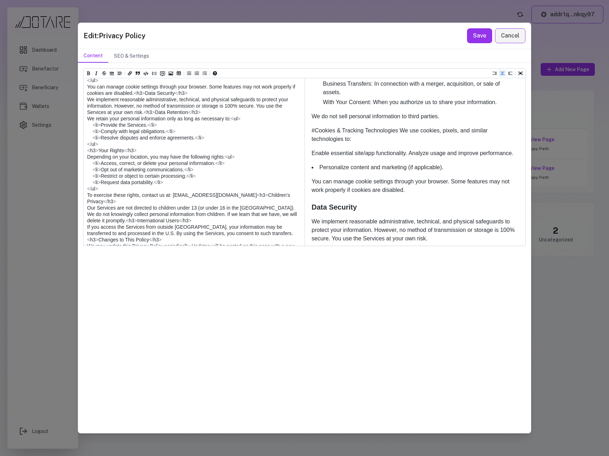
drag, startPoint x: 101, startPoint y: 210, endPoint x: 81, endPoint y: 210, distance: 20.2
click at [81, 210] on div "Heading 1 Heading 2 Heading 3 Heading 4 Heading 5 Heading 6 ** Effective Date: …" at bounding box center [304, 248] width 453 height 370
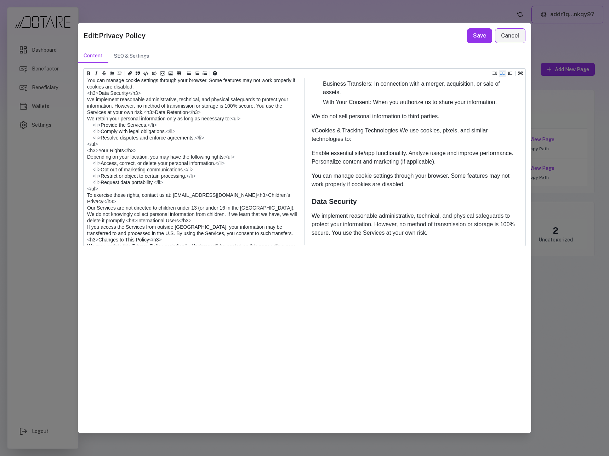
drag, startPoint x: 207, startPoint y: 209, endPoint x: 88, endPoint y: 196, distance: 119.2
click at [88, 196] on textarea at bounding box center [194, 134] width 220 height 619
click at [189, 75] on icon "Add unordered list (ctrl + shift + u)" at bounding box center [189, 74] width 4 height 4
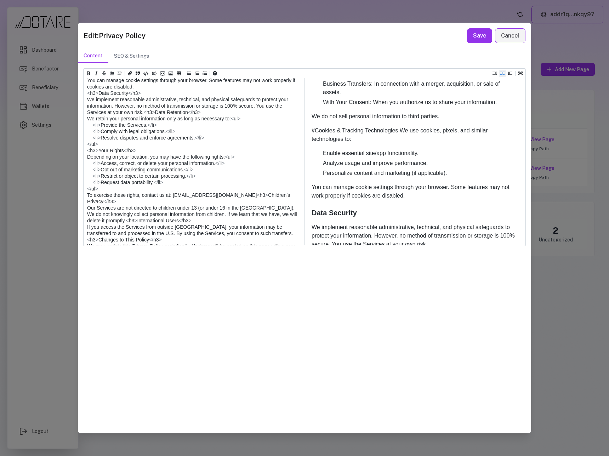
click at [136, 229] on textarea at bounding box center [194, 134] width 220 height 619
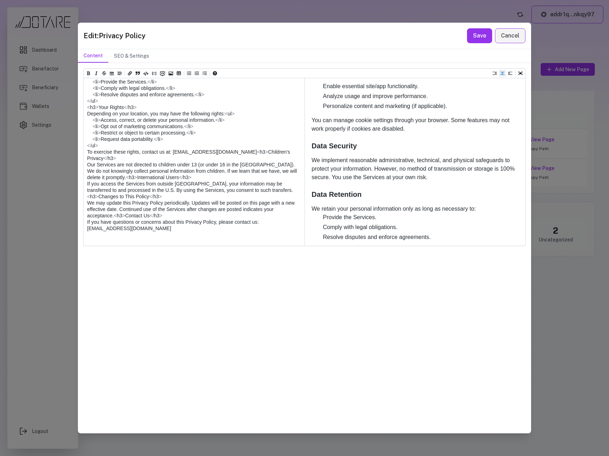
scroll to position [507, 0]
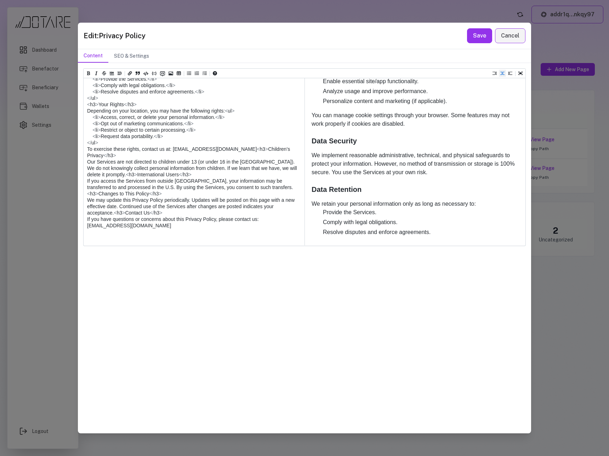
drag, startPoint x: 98, startPoint y: 195, endPoint x: 74, endPoint y: 195, distance: 24.1
click at [74, 195] on div "Edit: Privacy Policy Save Cancel Content SEO & Settings Heading 1 Heading 2 Hea…" at bounding box center [304, 228] width 609 height 456
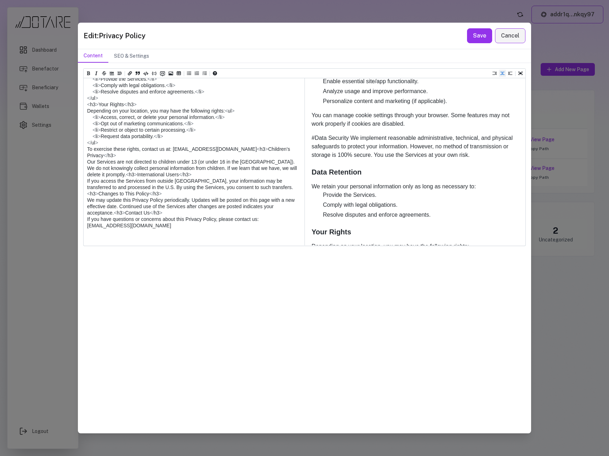
drag, startPoint x: 154, startPoint y: 194, endPoint x: 120, endPoint y: 196, distance: 34.0
click at [120, 196] on textarea at bounding box center [194, 88] width 220 height 619
click at [87, 202] on textarea at bounding box center [194, 88] width 220 height 619
click at [87, 220] on textarea at bounding box center [194, 88] width 220 height 619
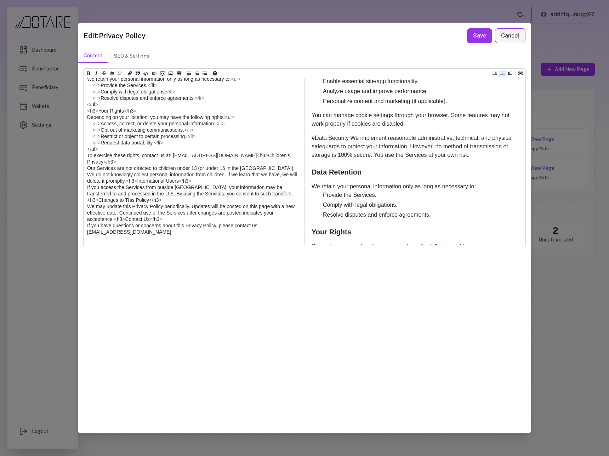
drag, startPoint x: 98, startPoint y: 225, endPoint x: 64, endPoint y: 225, distance: 34.0
click at [64, 225] on div "Edit: Privacy Policy Save Cancel Content SEO & Settings Heading 1 Heading 2 Hea…" at bounding box center [304, 228] width 609 height 456
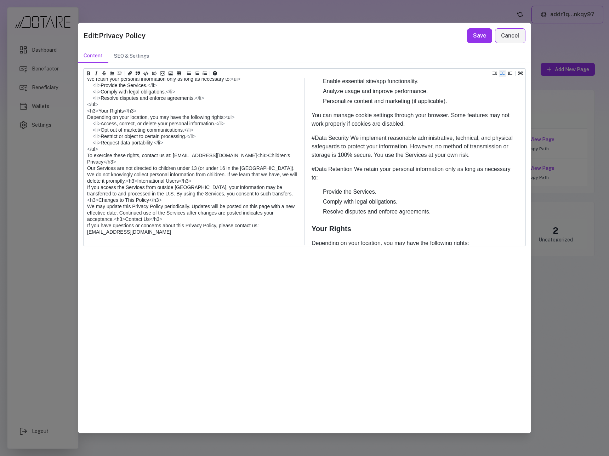
drag, startPoint x: 138, startPoint y: 226, endPoint x: 124, endPoint y: 227, distance: 14.2
click at [124, 227] on textarea at bounding box center [194, 91] width 220 height 625
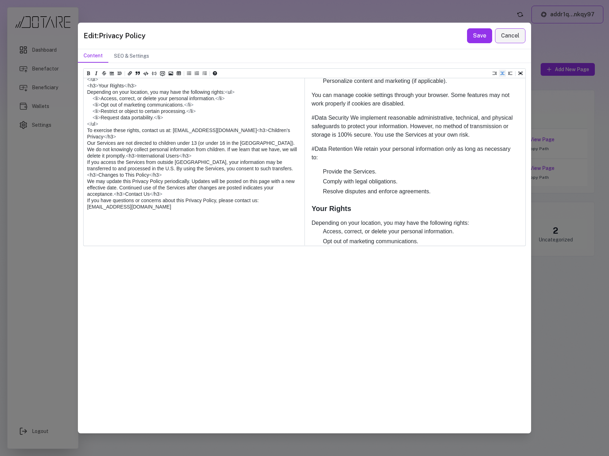
scroll to position [547, 0]
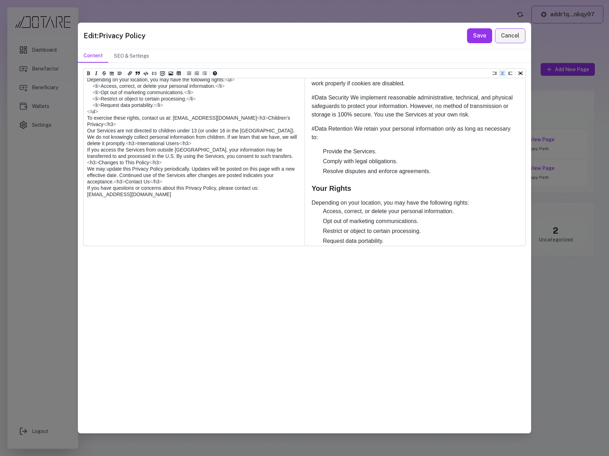
drag, startPoint x: 101, startPoint y: 208, endPoint x: 84, endPoint y: 200, distance: 18.2
click at [84, 200] on textarea at bounding box center [194, 54] width 220 height 625
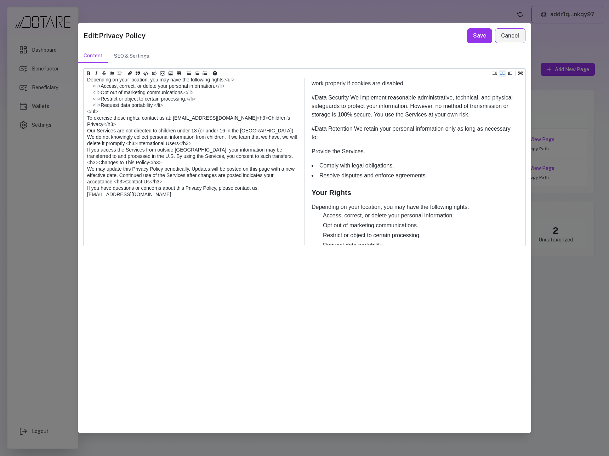
click at [102, 215] on textarea at bounding box center [194, 54] width 220 height 625
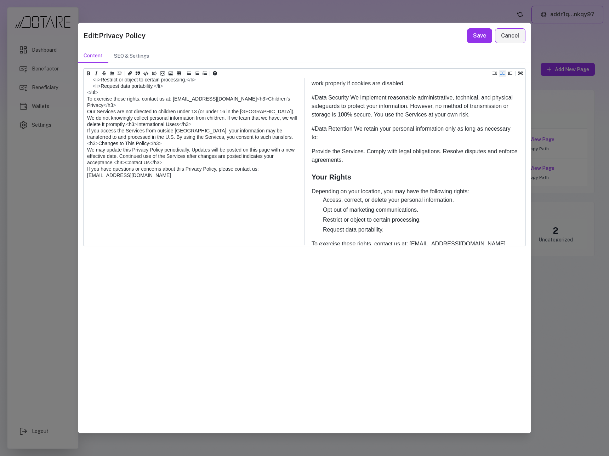
drag, startPoint x: 183, startPoint y: 220, endPoint x: 85, endPoint y: 210, distance: 97.9
click at [85, 210] on textarea at bounding box center [194, 54] width 220 height 625
click at [189, 74] on icon "Add unordered list (ctrl + shift + u)" at bounding box center [189, 73] width 4 height 4
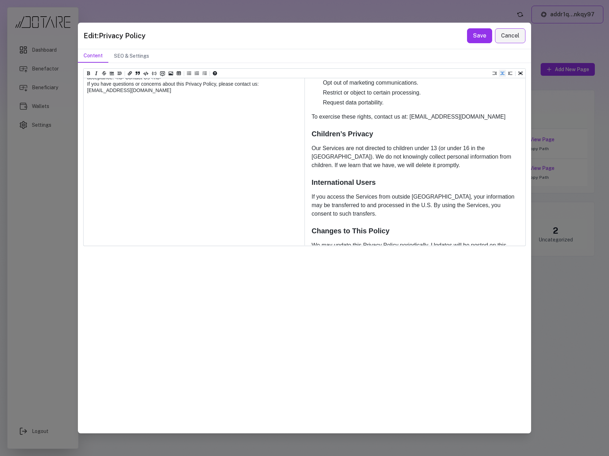
scroll to position [684, 0]
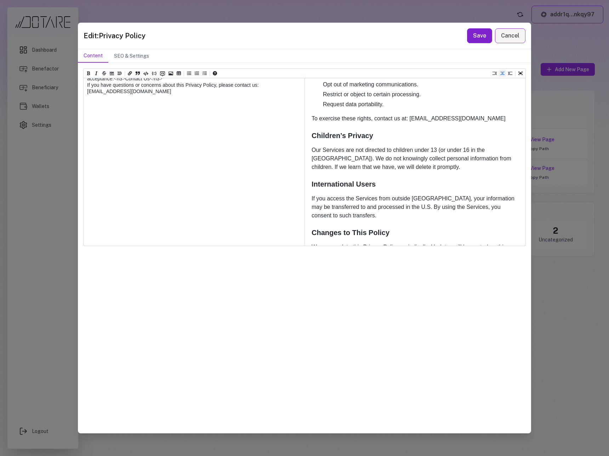
type textarea "**********"
click at [480, 40] on button "Save" at bounding box center [479, 35] width 25 height 15
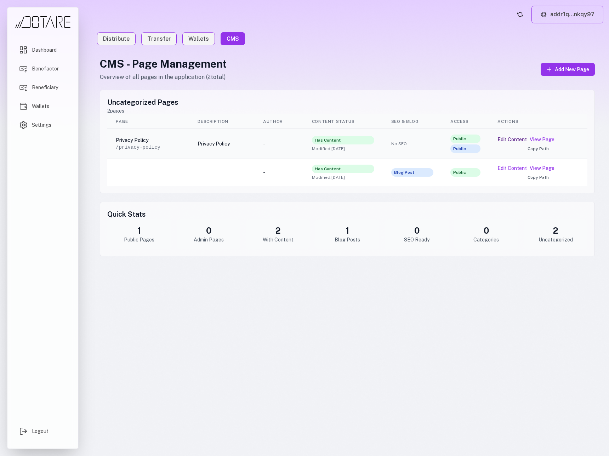
click at [518, 139] on button "Edit Content" at bounding box center [511, 139] width 29 height 7
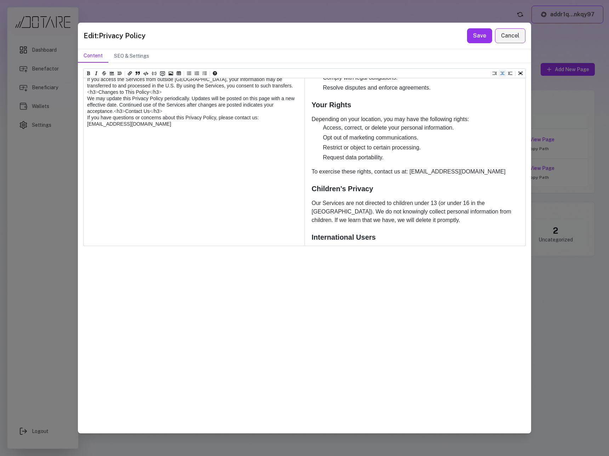
scroll to position [634, 0]
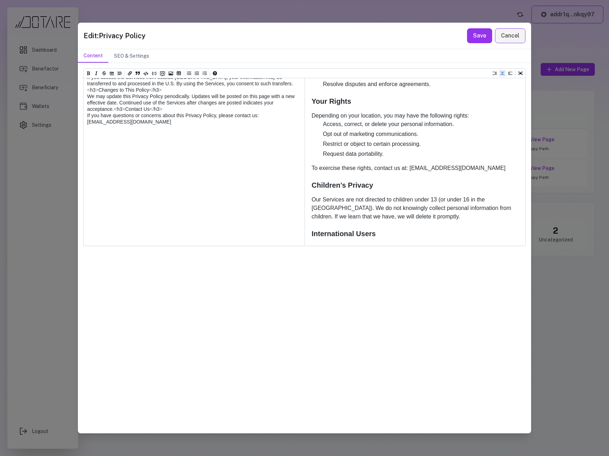
drag, startPoint x: 99, startPoint y: 179, endPoint x: 82, endPoint y: 179, distance: 17.0
click at [82, 179] on div "Heading 1 Heading 2 Heading 3 Heading 4 Heading 5 Heading 6 ** Effective Date: …" at bounding box center [304, 248] width 453 height 370
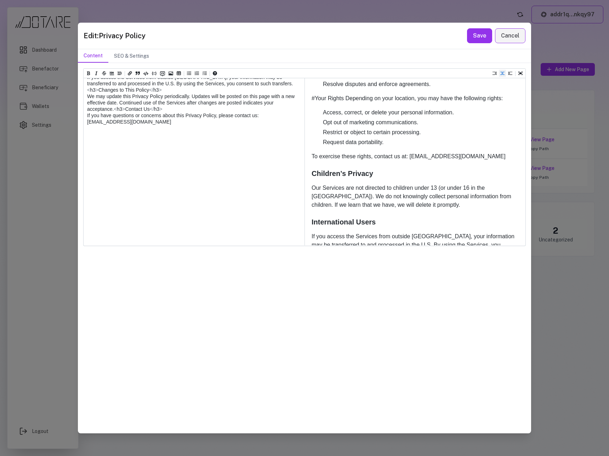
drag, startPoint x: 138, startPoint y: 179, endPoint x: 116, endPoint y: 179, distance: 22.3
click at [116, 179] on textarea at bounding box center [194, 0] width 220 height 625
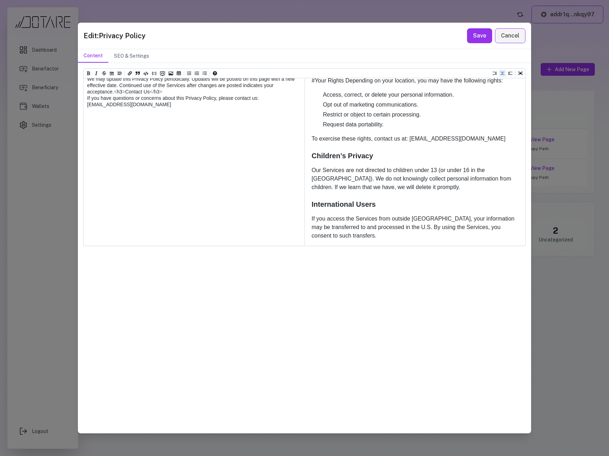
scroll to position [657, 0]
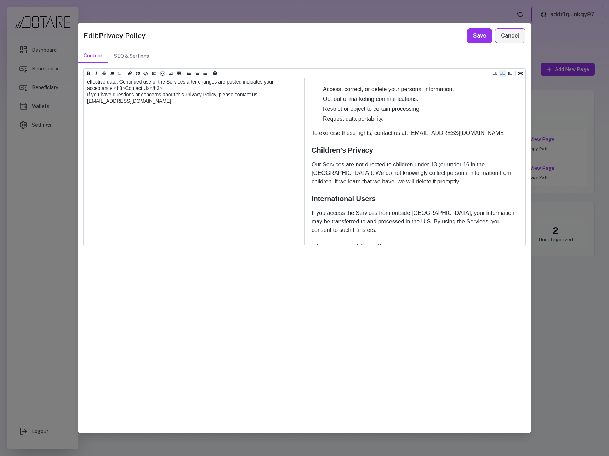
drag, startPoint x: 100, startPoint y: 182, endPoint x: 86, endPoint y: 173, distance: 16.6
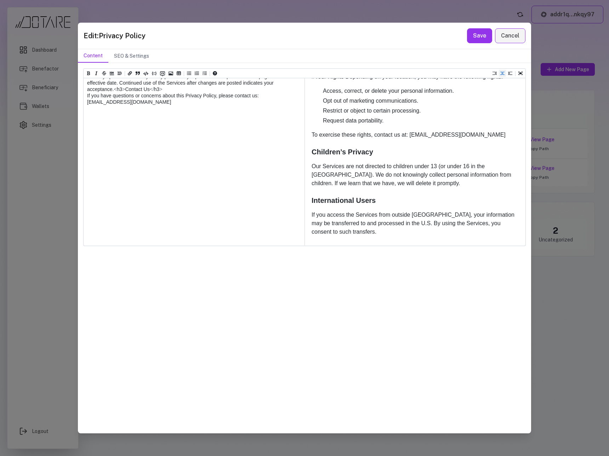
scroll to position [655, 0]
drag, startPoint x: 102, startPoint y: 178, endPoint x: 87, endPoint y: 174, distance: 14.9
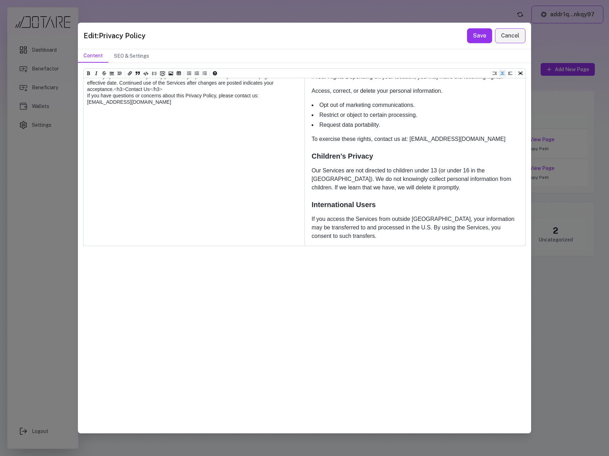
drag, startPoint x: 215, startPoint y: 180, endPoint x: 204, endPoint y: 180, distance: 11.3
drag, startPoint x: 101, startPoint y: 185, endPoint x: 79, endPoint y: 185, distance: 22.3
click at [79, 185] on div "Heading 1 Heading 2 Heading 3 Heading 4 Heading 5 Heading 6 ** Effective Date: …" at bounding box center [304, 248] width 453 height 370
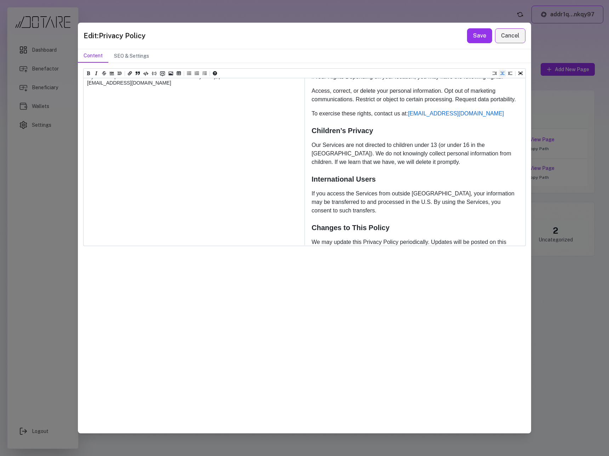
drag, startPoint x: 152, startPoint y: 197, endPoint x: 82, endPoint y: 179, distance: 72.0
click at [82, 179] on div "Heading 1 Heading 2 Heading 3 Heading 4 Heading 5 Heading 6 ** Effective Date: …" at bounding box center [304, 248] width 453 height 370
click at [189, 74] on icon "Add unordered list (ctrl + shift + u)" at bounding box center [189, 73] width 4 height 4
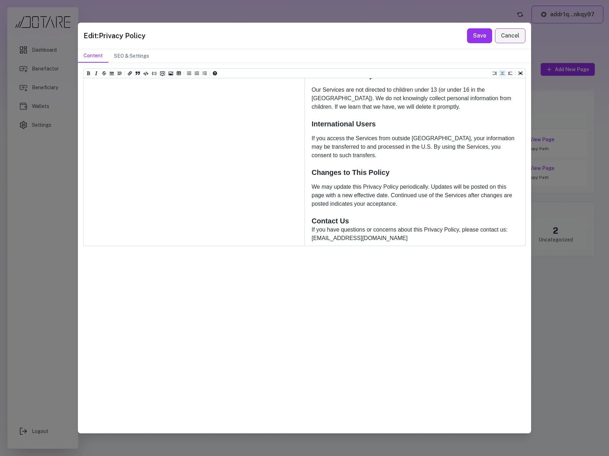
scroll to position [733, 0]
drag, startPoint x: 99, startPoint y: 177, endPoint x: 81, endPoint y: 177, distance: 18.0
click at [81, 177] on div "Heading 1 Heading 2 Heading 3 Heading 4 Heading 5 Heading 6 ** Effective Date: …" at bounding box center [304, 248] width 453 height 370
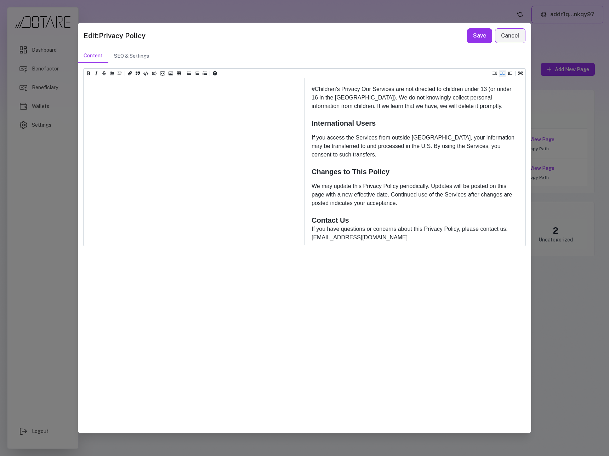
drag, startPoint x: 147, startPoint y: 174, endPoint x: 130, endPoint y: 175, distance: 17.0
drag, startPoint x: 99, startPoint y: 201, endPoint x: 81, endPoint y: 201, distance: 18.0
click at [81, 201] on div "Heading 1 Heading 2 Heading 3 Heading 4 Heading 5 Heading 6 ** Effective Date: …" at bounding box center [304, 248] width 453 height 370
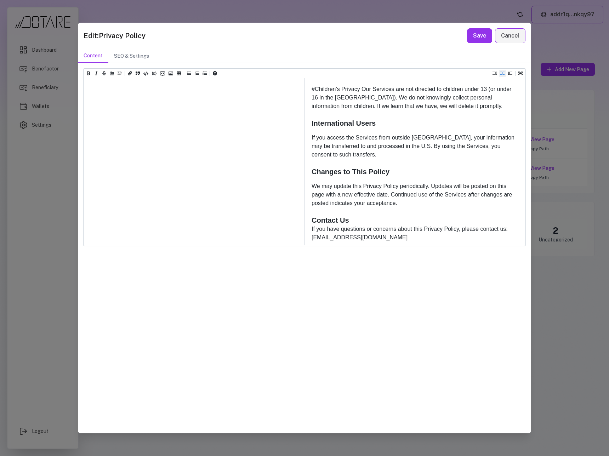
scroll to position [698, 0]
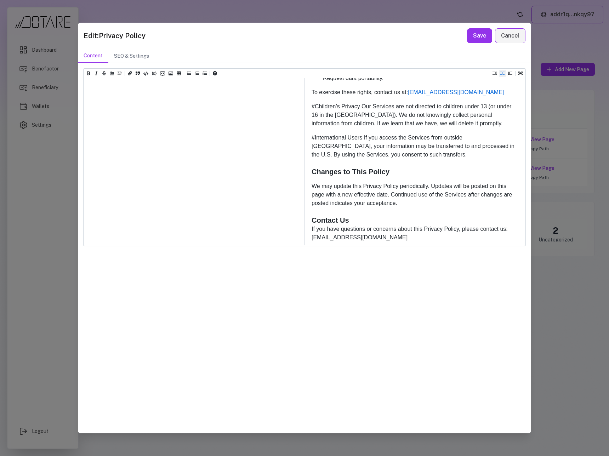
drag, startPoint x: 166, startPoint y: 201, endPoint x: 131, endPoint y: 201, distance: 34.7
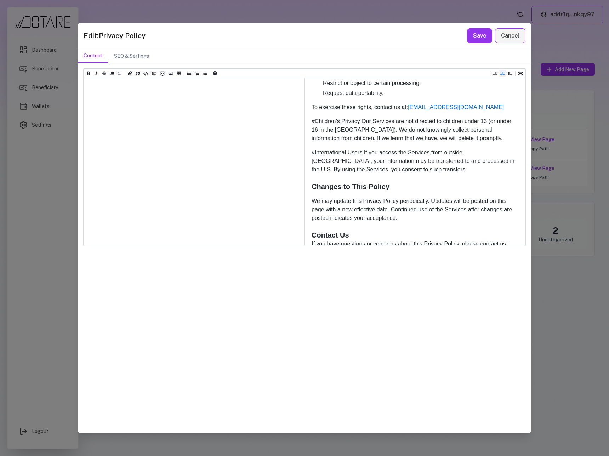
scroll to position [686, 0]
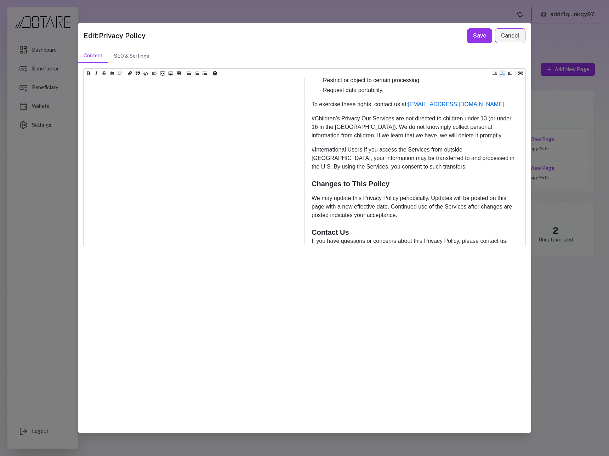
drag, startPoint x: 99, startPoint y: 222, endPoint x: 84, endPoint y: 222, distance: 14.9
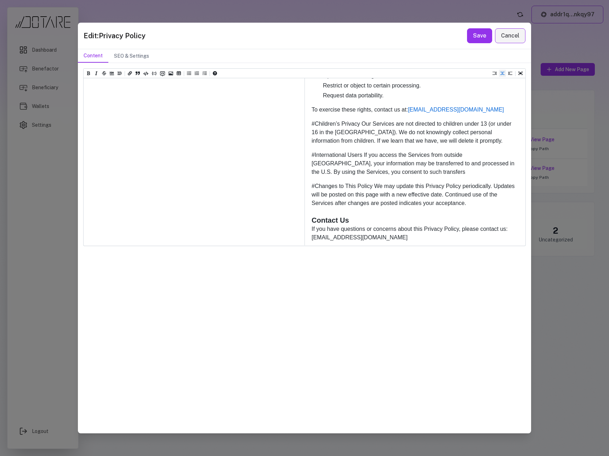
drag, startPoint x: 160, startPoint y: 222, endPoint x: 141, endPoint y: 223, distance: 19.1
drag, startPoint x: 99, startPoint y: 233, endPoint x: 81, endPoint y: 233, distance: 17.7
click at [81, 233] on div "Heading 1 Heading 2 Heading 3 Heading 4 Heading 5 Heading 6 ** Effective Date: …" at bounding box center [304, 248] width 453 height 370
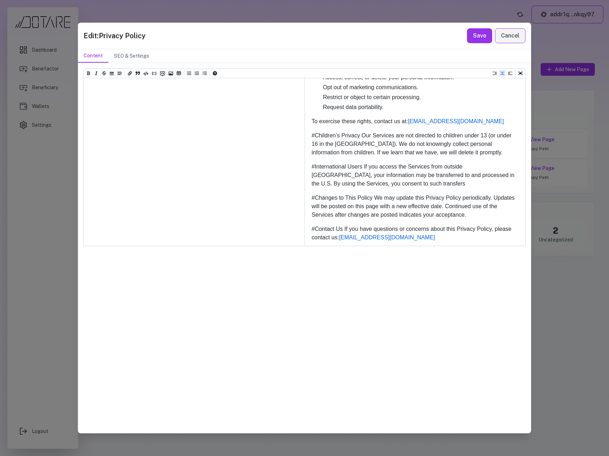
scroll to position [669, 0]
drag, startPoint x: 147, startPoint y: 235, endPoint x: 115, endPoint y: 234, distance: 31.9
type textarea "**********"
click at [477, 38] on button "Save" at bounding box center [479, 35] width 25 height 15
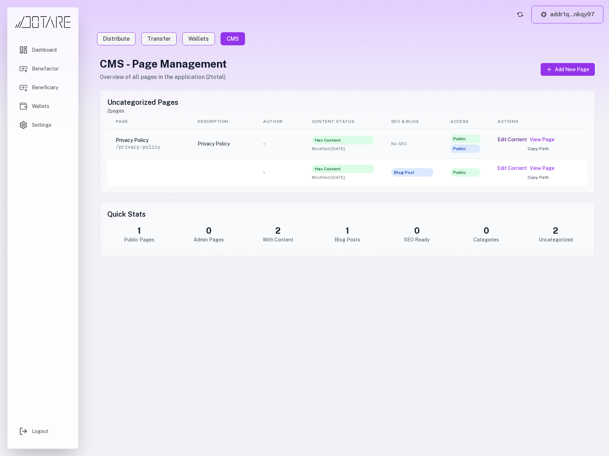
click at [508, 139] on button "Edit Content" at bounding box center [511, 139] width 29 height 7
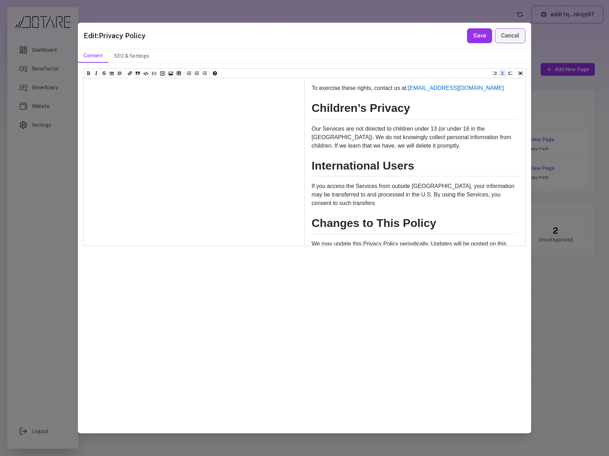
scroll to position [692, 0]
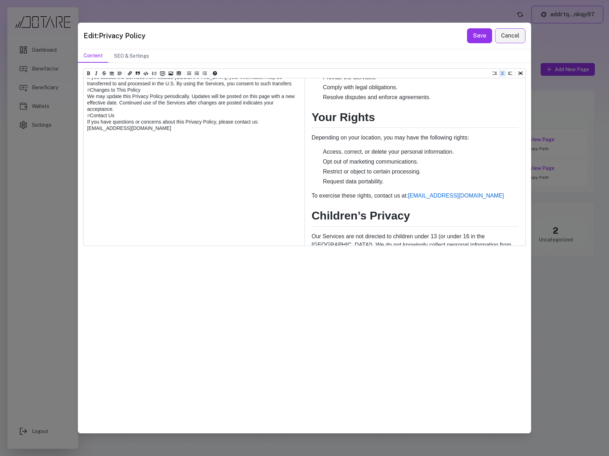
click at [91, 116] on textarea at bounding box center [194, 26] width 220 height 650
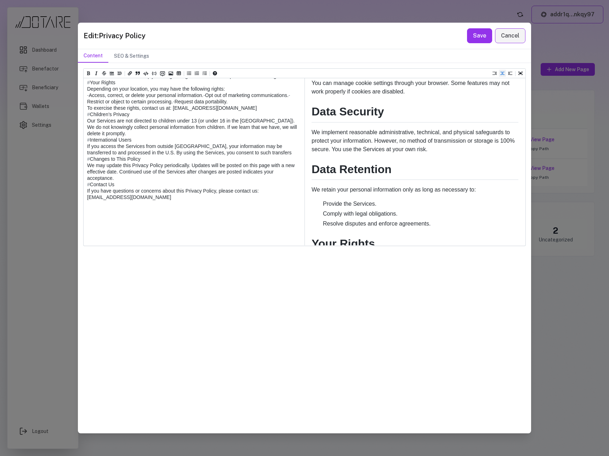
click at [91, 119] on textarea at bounding box center [194, 95] width 220 height 650
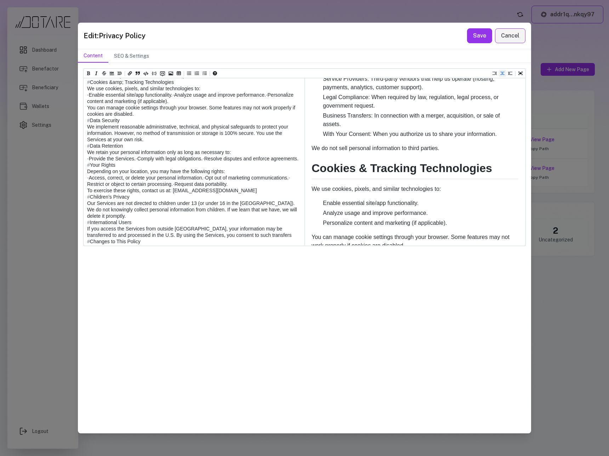
click at [89, 135] on textarea at bounding box center [194, 177] width 220 height 650
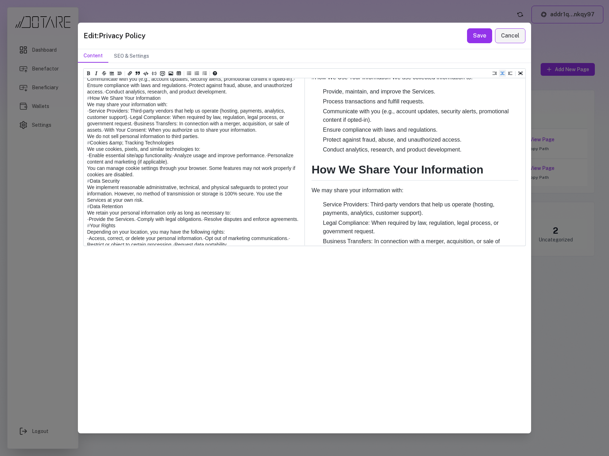
click at [91, 131] on textarea at bounding box center [194, 238] width 220 height 650
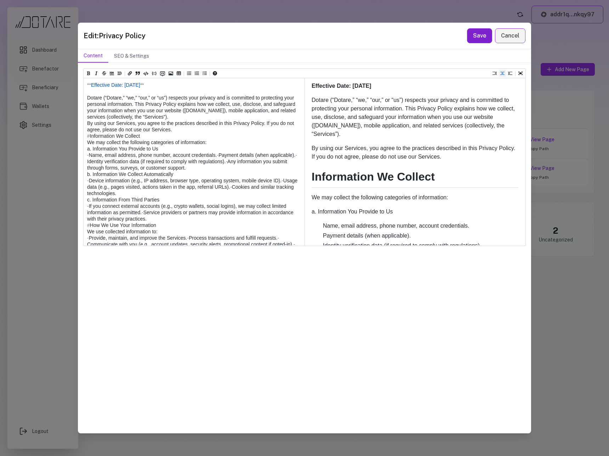
type textarea "**********"
click at [481, 40] on button "Save" at bounding box center [479, 35] width 25 height 15
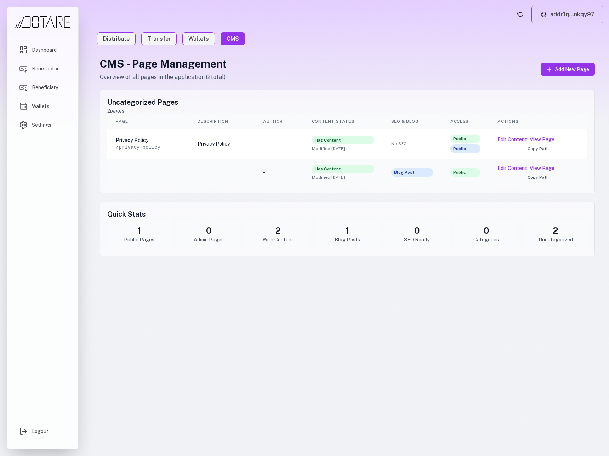
click at [574, 166] on div "Edit Content View Page" at bounding box center [537, 168] width 81 height 7
click at [519, 169] on button "Edit Content" at bounding box center [511, 168] width 29 height 7
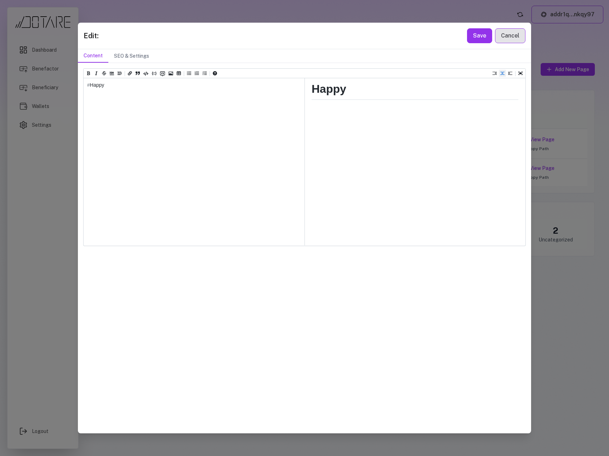
click at [509, 34] on button "Cancel" at bounding box center [510, 35] width 30 height 15
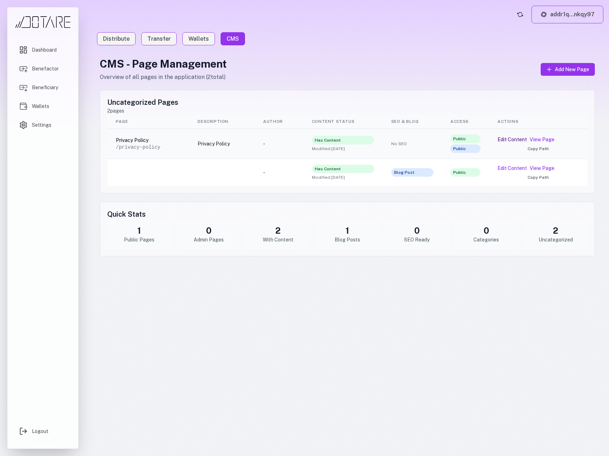
click at [518, 139] on button "Edit Content" at bounding box center [511, 139] width 29 height 7
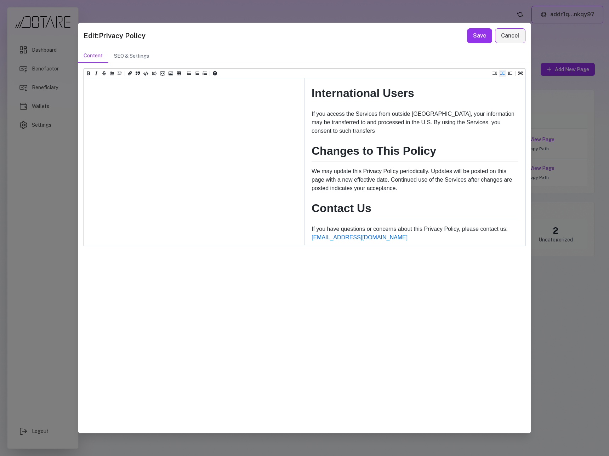
drag, startPoint x: 262, startPoint y: 239, endPoint x: 296, endPoint y: 240, distance: 34.0
click at [130, 74] on icon "Add a link (ctrl + l)" at bounding box center [130, 73] width 4 height 4
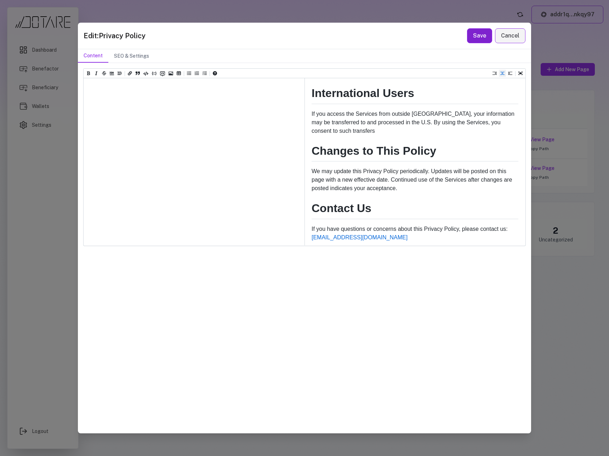
type textarea "**********"
click at [470, 39] on button "Save" at bounding box center [479, 35] width 25 height 15
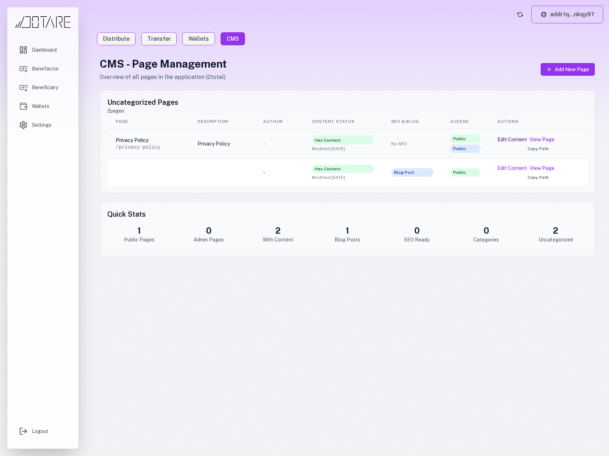
click at [507, 140] on button "Edit Content" at bounding box center [511, 139] width 29 height 7
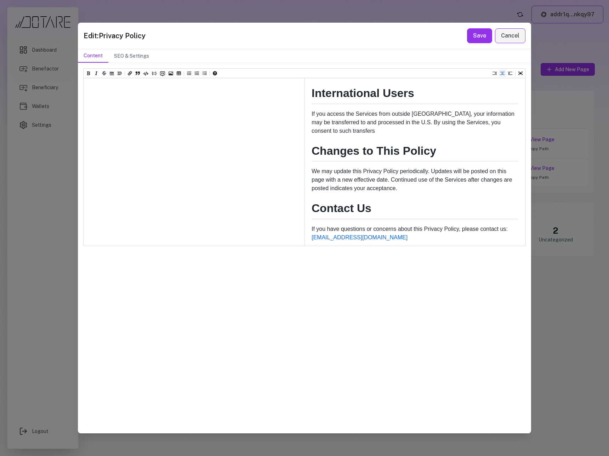
scroll to position [0, 0]
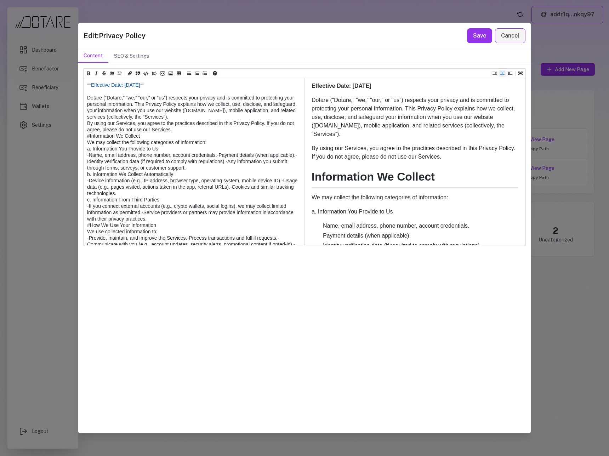
click at [86, 88] on textarea at bounding box center [194, 406] width 220 height 657
click at [87, 85] on textarea at bounding box center [194, 406] width 220 height 657
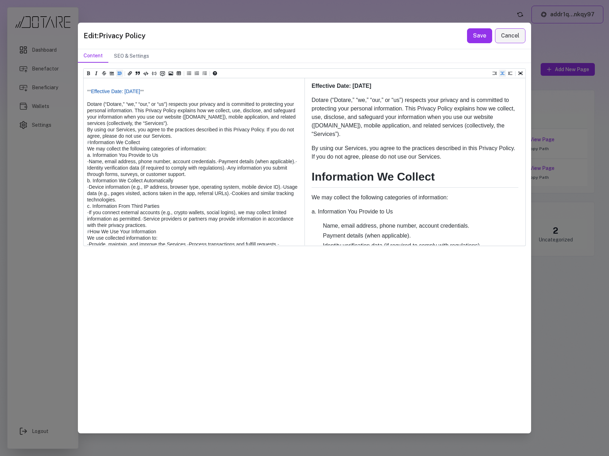
type textarea "**********"
click at [120, 74] on icon "Insert title" at bounding box center [119, 73] width 4 height 4
drag, startPoint x: 112, startPoint y: 74, endPoint x: 133, endPoint y: 67, distance: 22.2
click at [133, 67] on div "Heading 1 Heading 2 Heading 3 Heading 4 Heading 5 Heading 6 ** Effective Date: …" at bounding box center [304, 248] width 453 height 370
click at [109, 82] on textarea at bounding box center [194, 409] width 220 height 663
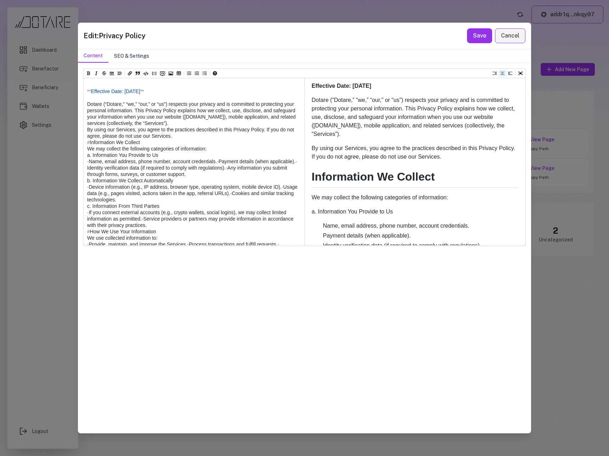
click at [123, 60] on button "SEO & Settings" at bounding box center [131, 55] width 46 height 13
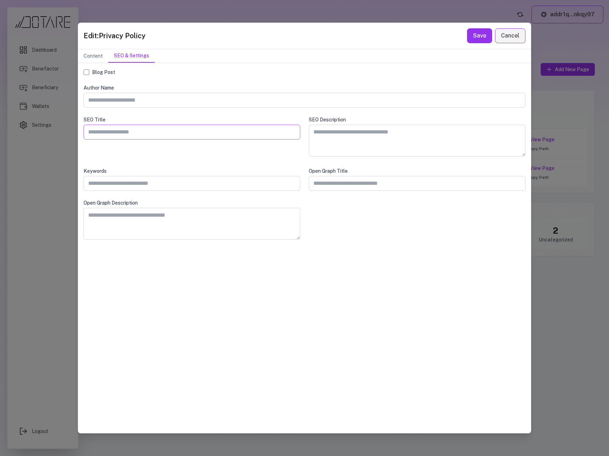
click at [139, 128] on input "text" at bounding box center [192, 132] width 217 height 15
type input "**********"
click at [148, 151] on div "**********" at bounding box center [192, 137] width 217 height 43
click at [473, 38] on button "Save" at bounding box center [479, 35] width 25 height 15
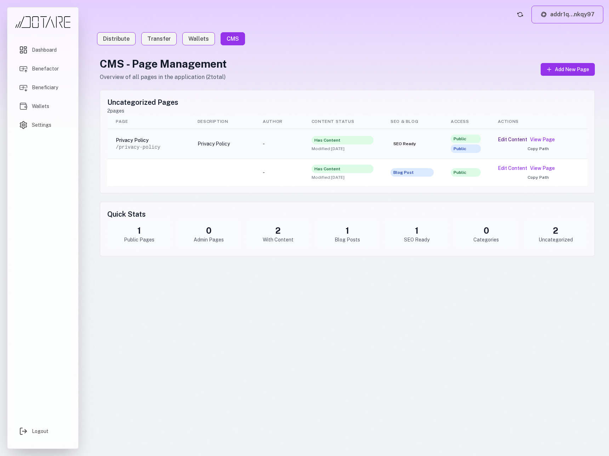
click at [506, 140] on button "Edit Content" at bounding box center [512, 139] width 29 height 7
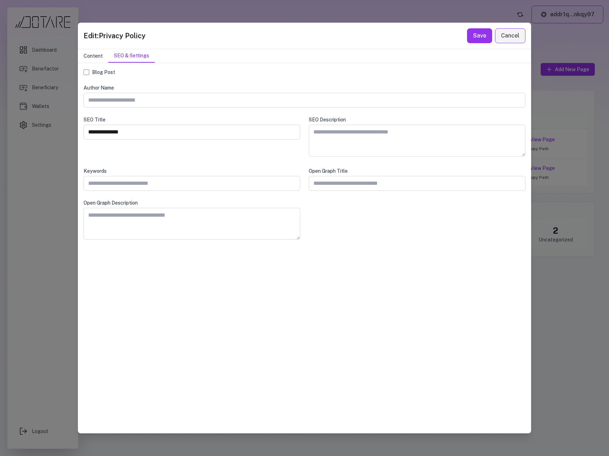
click at [91, 58] on button "Content" at bounding box center [93, 55] width 30 height 13
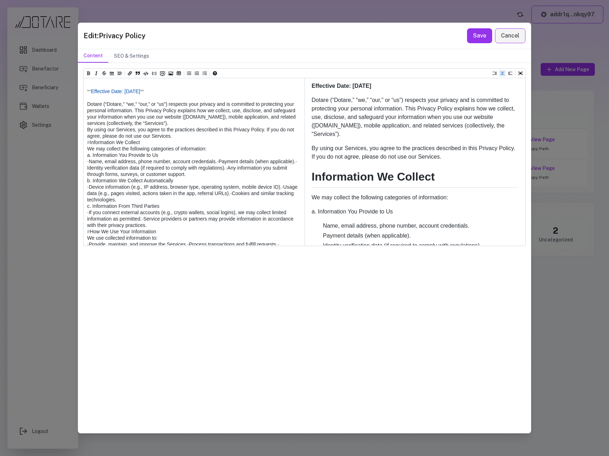
click at [90, 84] on textarea at bounding box center [194, 409] width 220 height 663
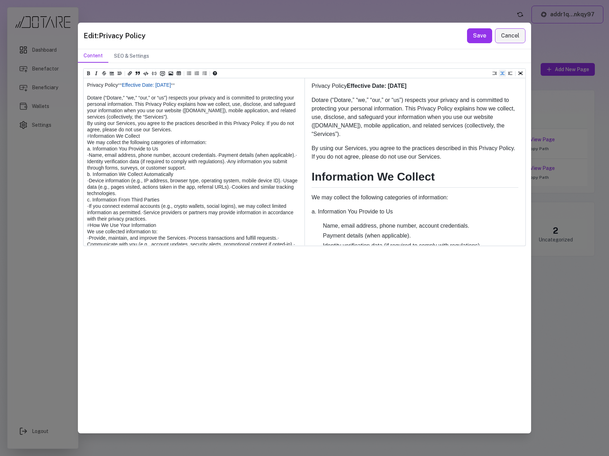
drag, startPoint x: 124, startPoint y: 85, endPoint x: 78, endPoint y: 84, distance: 46.0
click at [78, 84] on div "Heading 1 Heading 2 Heading 3 Heading 4 Heading 5 Heading 6 Privacy Policy ** E…" at bounding box center [304, 248] width 453 height 370
click at [119, 74] on icon "Insert title" at bounding box center [119, 73] width 4 height 4
click at [123, 80] on div "Heading 1" at bounding box center [132, 81] width 29 height 5
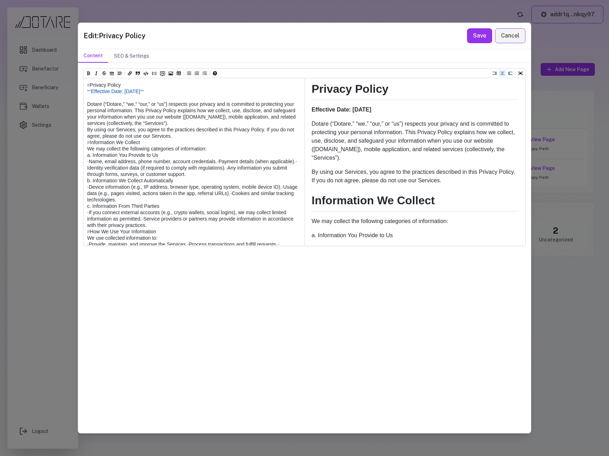
click at [137, 85] on textarea at bounding box center [194, 409] width 220 height 663
click at [87, 92] on textarea at bounding box center [194, 409] width 220 height 663
type textarea "**********"
click at [476, 38] on button "Save" at bounding box center [479, 35] width 25 height 15
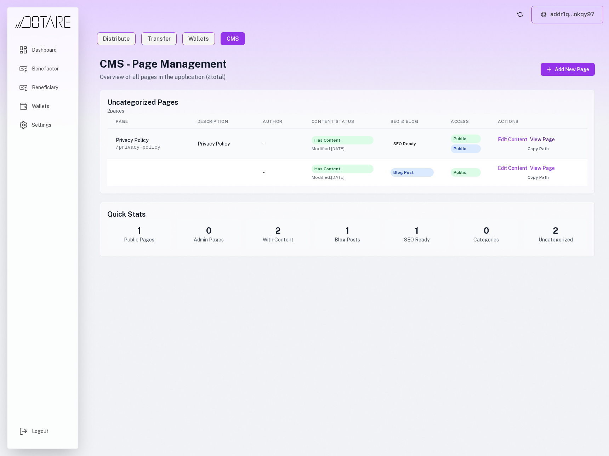
click at [548, 139] on link "View Page" at bounding box center [542, 139] width 25 height 7
click at [518, 140] on button "Edit Content" at bounding box center [512, 139] width 29 height 7
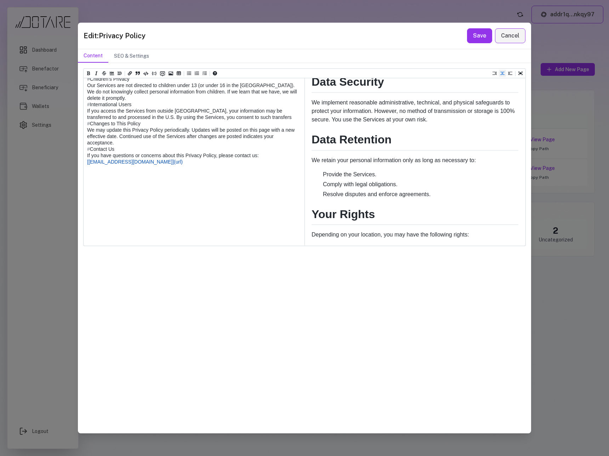
scroll to position [939, 0]
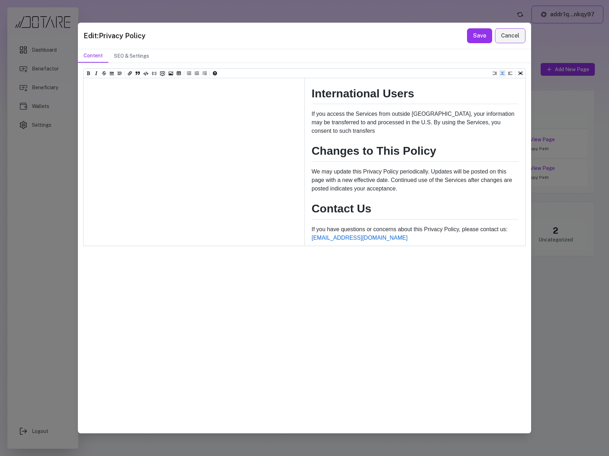
paste textarea "**********"
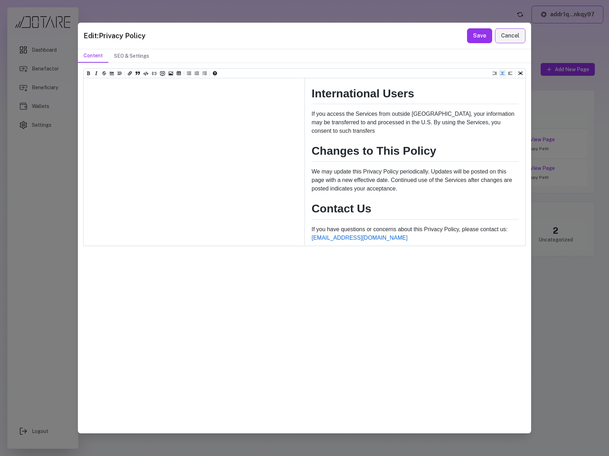
drag, startPoint x: 263, startPoint y: 232, endPoint x: 294, endPoint y: 233, distance: 31.1
drag, startPoint x: 133, startPoint y: 239, endPoint x: 185, endPoint y: 240, distance: 52.0
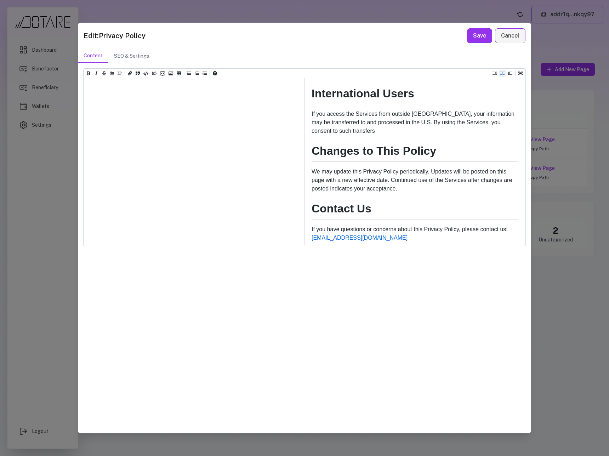
paste textarea
drag, startPoint x: 97, startPoint y: 239, endPoint x: 80, endPoint y: 239, distance: 16.6
click at [80, 239] on div "Heading 1 Heading 2 Heading 3 Heading 4 Heading 5 Heading 6 # Privacy Policy **…" at bounding box center [304, 248] width 453 height 370
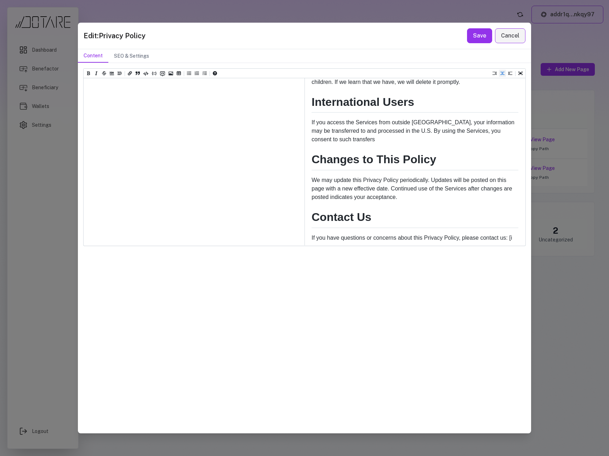
scroll to position [931, 0]
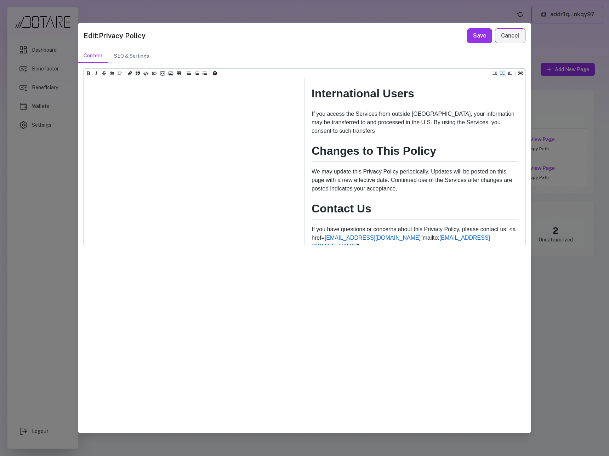
drag, startPoint x: 131, startPoint y: 240, endPoint x: 97, endPoint y: 241, distance: 33.3
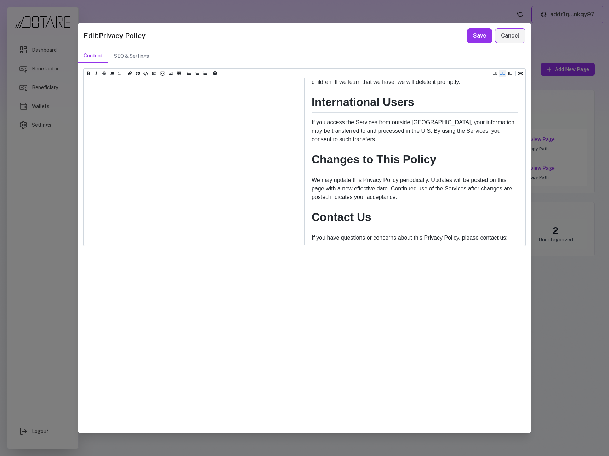
scroll to position [931, 0]
paste textarea "**********"
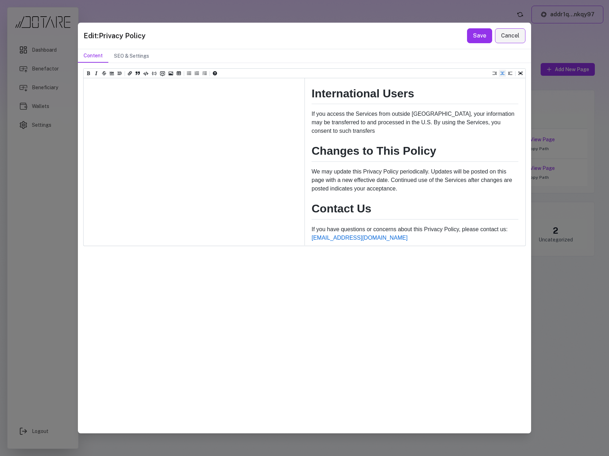
type textarea "**********"
click at [419, 286] on div "Heading 1 Heading 2 Heading 3 Heading 4 Heading 5 Heading 6 # Privacy Policy **…" at bounding box center [304, 248] width 453 height 370
click at [481, 39] on button "Save" at bounding box center [479, 35] width 25 height 15
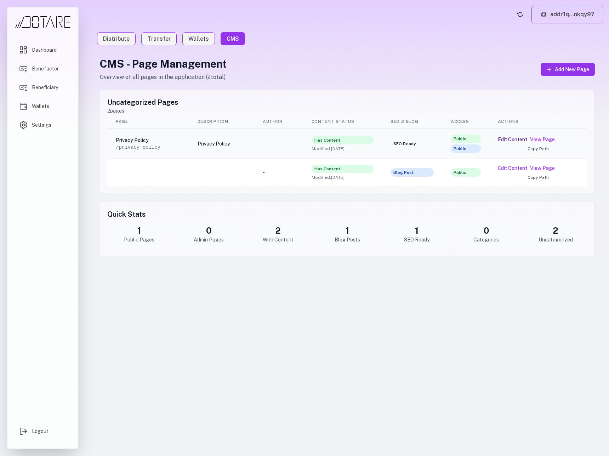
click at [514, 139] on button "Edit Content" at bounding box center [512, 139] width 29 height 7
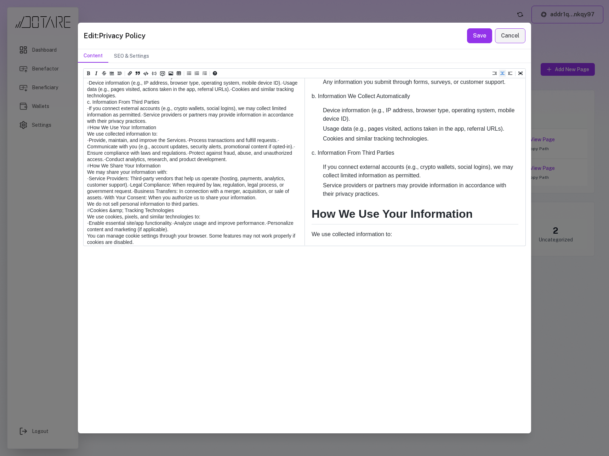
scroll to position [518, 0]
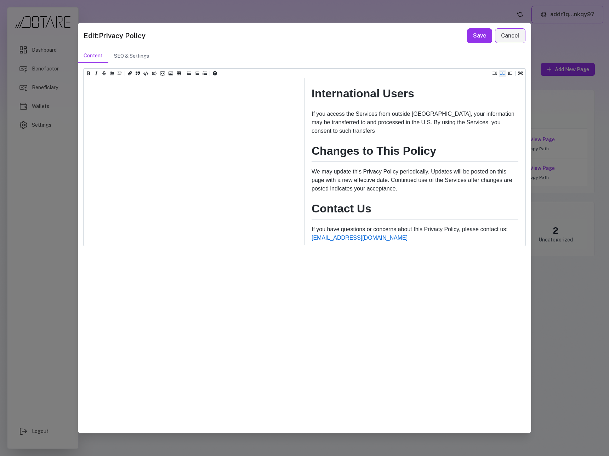
type textarea "**********"
click at [477, 35] on button "Save" at bounding box center [479, 35] width 25 height 15
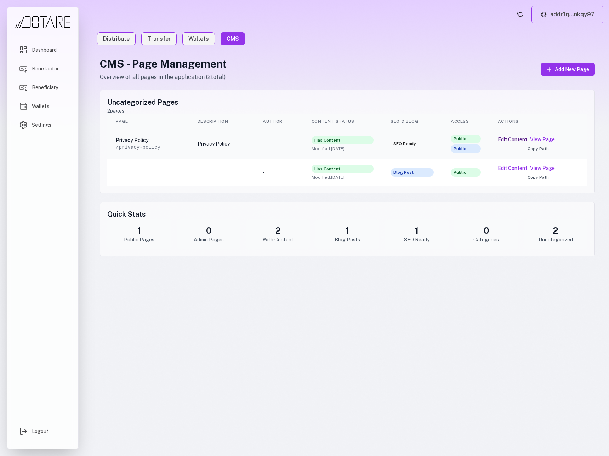
click at [514, 138] on button "Edit Content" at bounding box center [512, 139] width 29 height 7
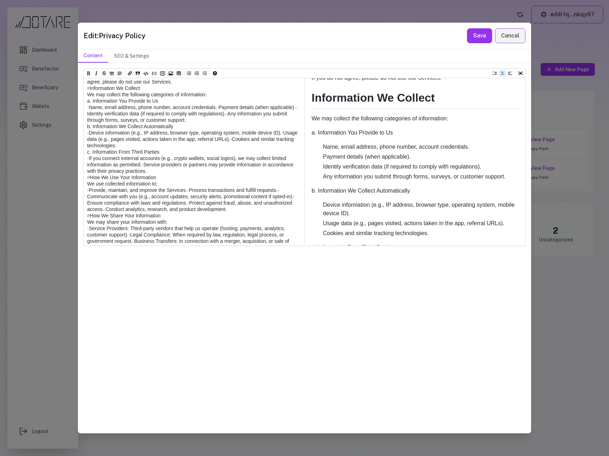
scroll to position [110, 0]
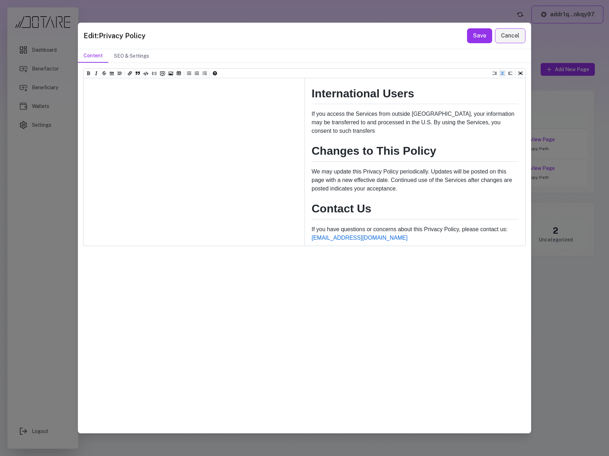
drag, startPoint x: 261, startPoint y: 232, endPoint x: 269, endPoint y: 238, distance: 9.6
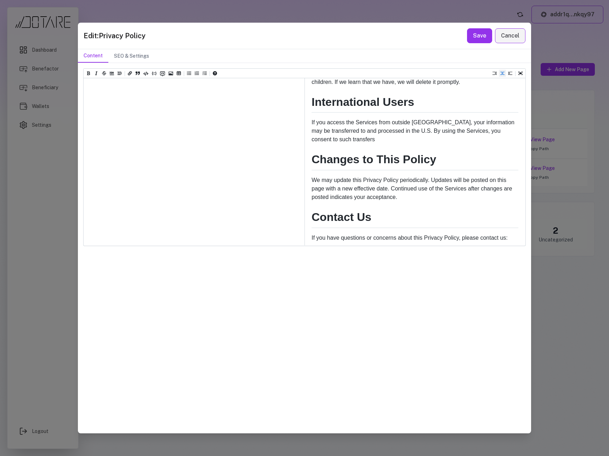
paste textarea "**********"
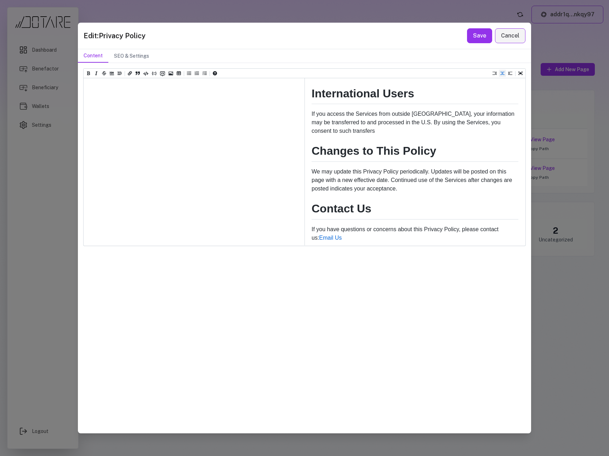
type textarea "**********"
click at [362, 272] on div "Heading 1 Heading 2 Heading 3 Heading 4 Heading 5 Heading 6 # Privacy Policy **…" at bounding box center [304, 248] width 453 height 370
click at [488, 36] on button "Save" at bounding box center [479, 35] width 25 height 15
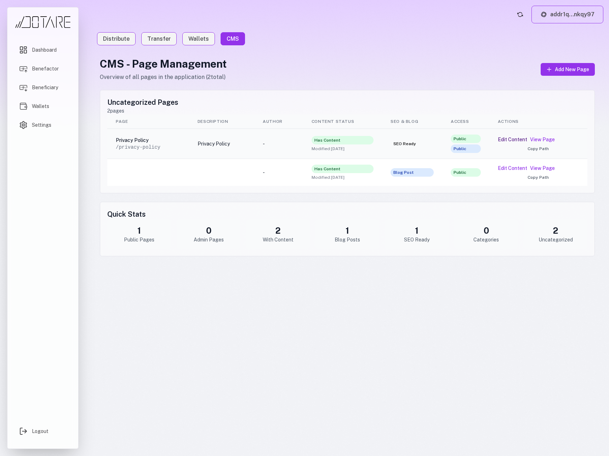
click at [514, 139] on button "Edit Content" at bounding box center [512, 139] width 29 height 7
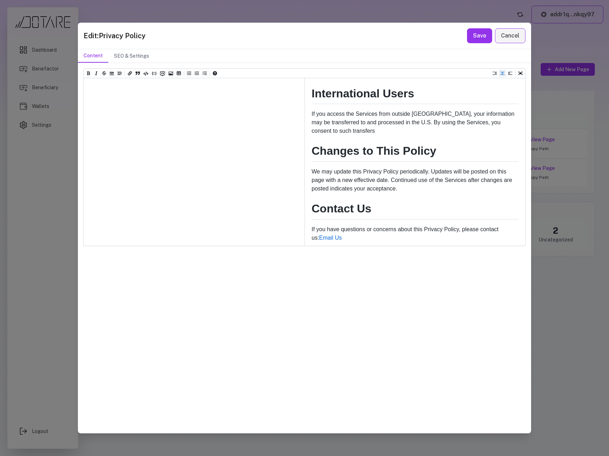
drag, startPoint x: 117, startPoint y: 239, endPoint x: 132, endPoint y: 240, distance: 14.9
drag, startPoint x: 115, startPoint y: 240, endPoint x: 168, endPoint y: 240, distance: 52.4
drag, startPoint x: 146, startPoint y: 239, endPoint x: 115, endPoint y: 240, distance: 31.2
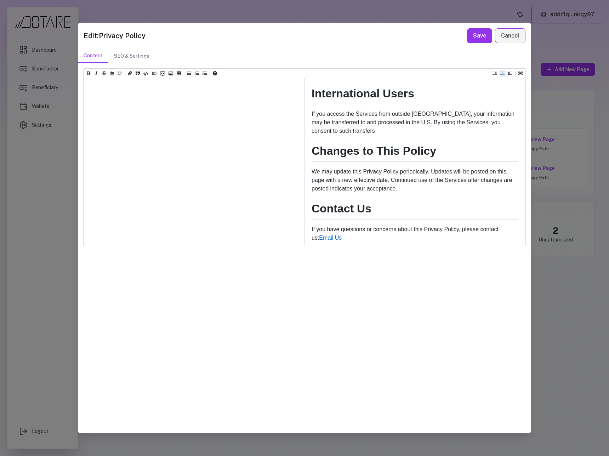
drag, startPoint x: 170, startPoint y: 239, endPoint x: 155, endPoint y: 240, distance: 15.6
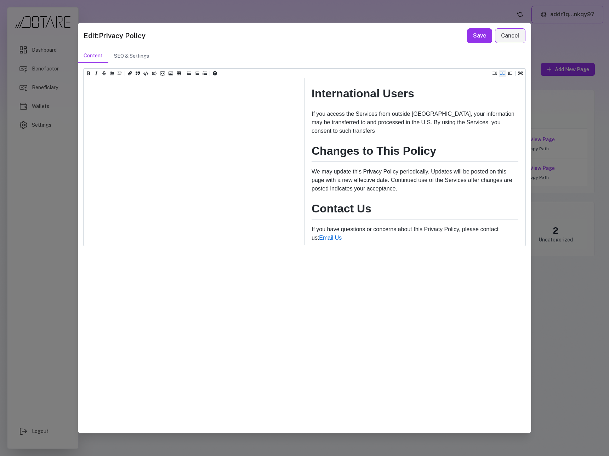
drag, startPoint x: 172, startPoint y: 239, endPoint x: 153, endPoint y: 240, distance: 19.2
paste textarea "******"
type textarea "**********"
click at [475, 39] on button "Save" at bounding box center [479, 35] width 25 height 15
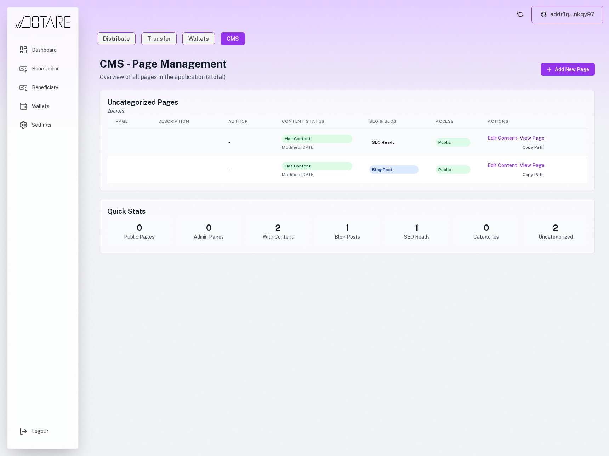
click at [525, 137] on link "View Page" at bounding box center [531, 137] width 25 height 7
click at [381, 45] on nav "Distribute Transfer Wallets CMS" at bounding box center [347, 39] width 512 height 20
click at [533, 139] on link "View Page" at bounding box center [531, 137] width 25 height 7
click at [504, 137] on button "Edit Content" at bounding box center [501, 137] width 29 height 7
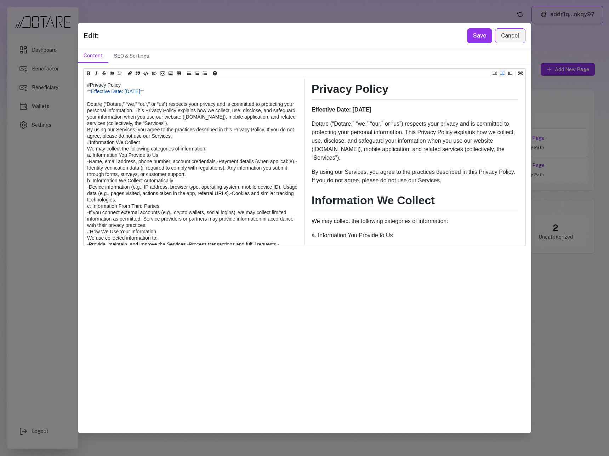
click at [105, 85] on textarea at bounding box center [194, 409] width 220 height 663
click at [89, 86] on textarea at bounding box center [194, 409] width 220 height 663
click at [94, 85] on textarea at bounding box center [194, 409] width 220 height 663
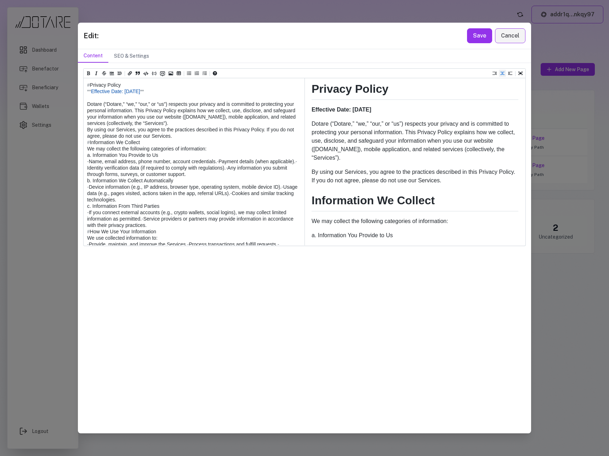
click at [88, 155] on textarea at bounding box center [194, 409] width 220 height 663
drag, startPoint x: 149, startPoint y: 154, endPoint x: 84, endPoint y: 155, distance: 64.8
click at [84, 155] on textarea at bounding box center [194, 409] width 220 height 663
click at [120, 73] on icon "Insert title" at bounding box center [119, 73] width 4 height 4
click at [126, 87] on div "Heading 2" at bounding box center [132, 88] width 29 height 5
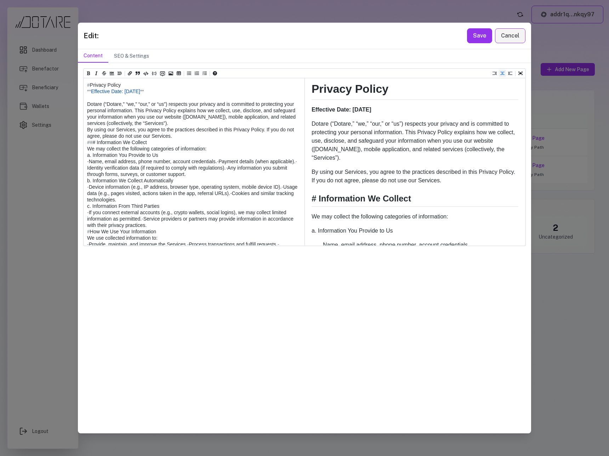
click at [91, 220] on textarea at bounding box center [194, 409] width 220 height 663
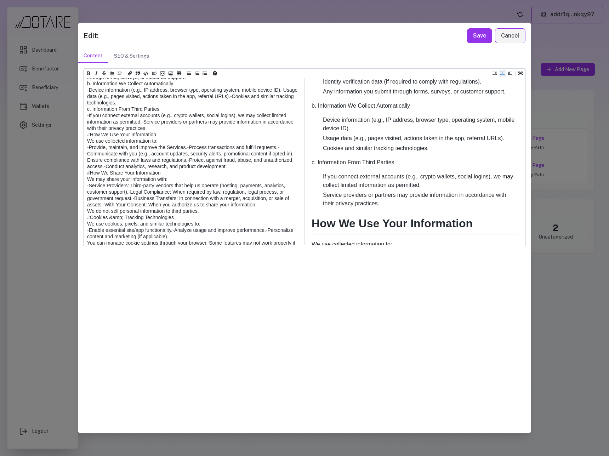
scroll to position [184, 0]
click at [88, 206] on textarea at bounding box center [194, 312] width 220 height 663
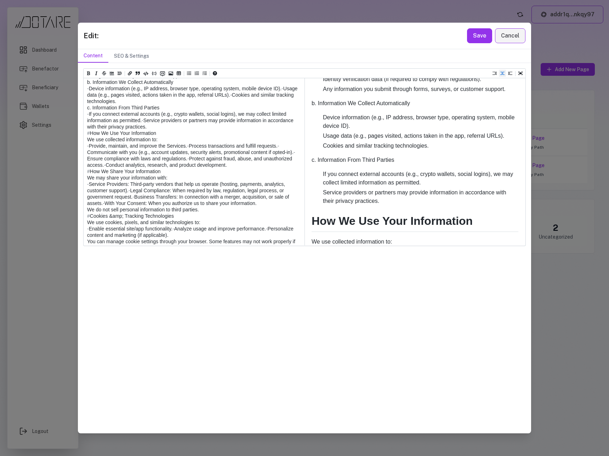
click at [88, 205] on textarea at bounding box center [194, 311] width 220 height 663
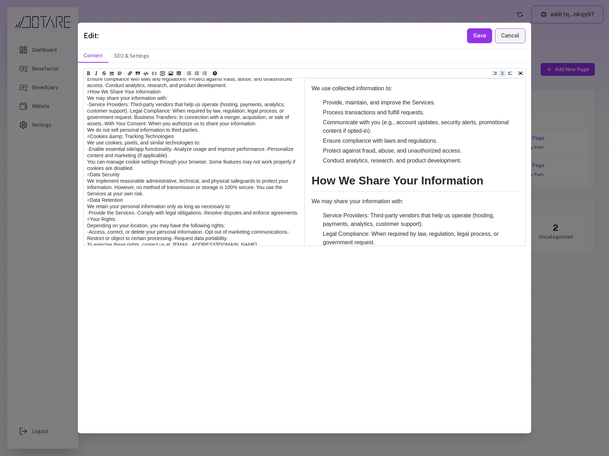
scroll to position [0, 0]
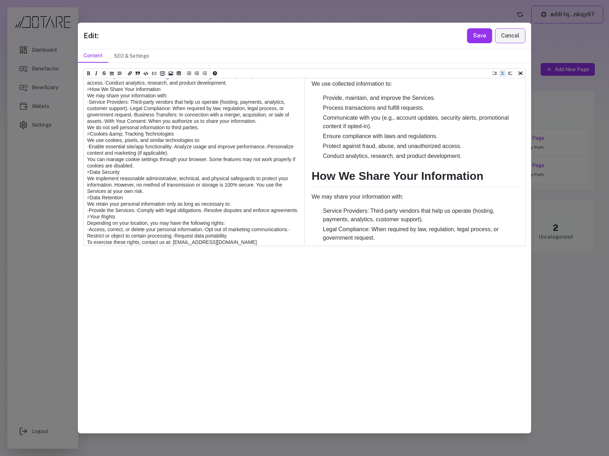
click at [88, 183] on textarea at bounding box center [194, 229] width 220 height 663
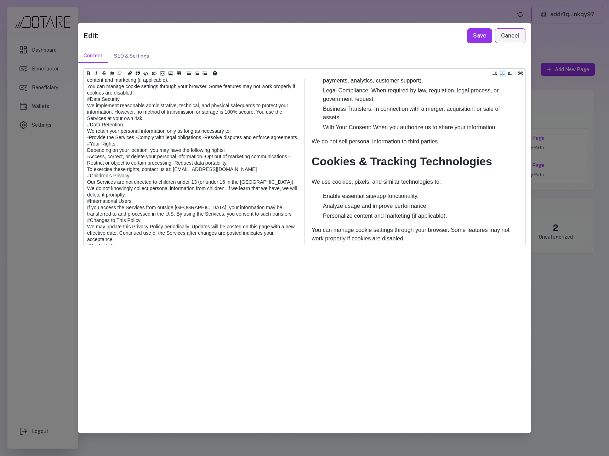
click at [87, 182] on textarea at bounding box center [194, 156] width 220 height 663
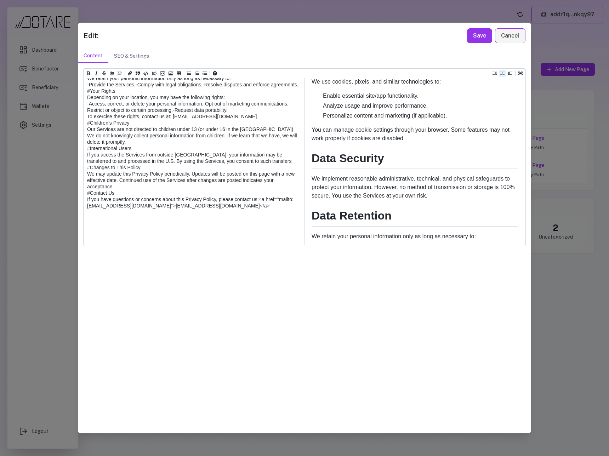
click at [86, 193] on textarea at bounding box center [194, 103] width 220 height 663
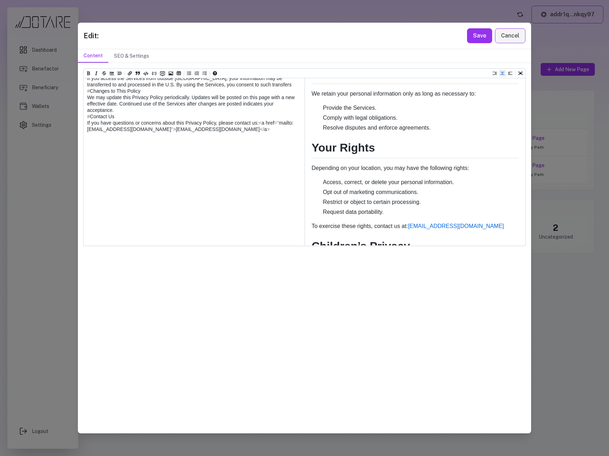
click at [86, 148] on textarea at bounding box center [194, 27] width 220 height 663
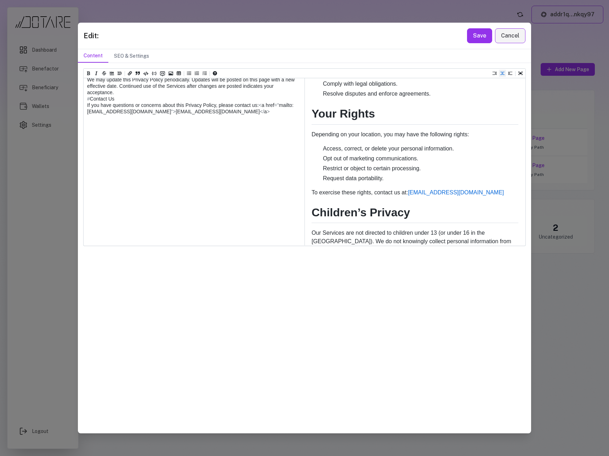
click at [87, 175] on textarea at bounding box center [194, 9] width 220 height 663
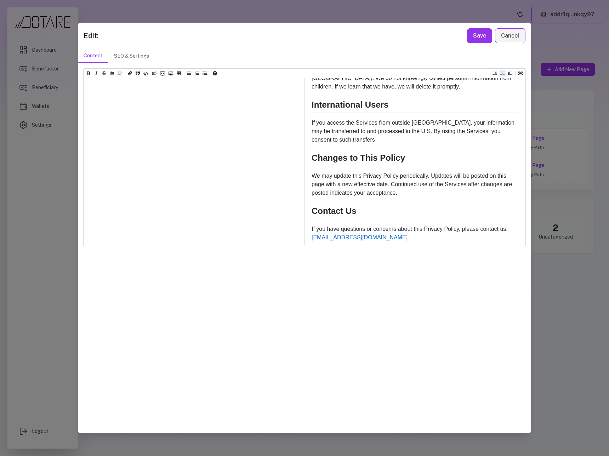
type textarea "**********"
click at [480, 36] on button "Save" at bounding box center [479, 35] width 25 height 15
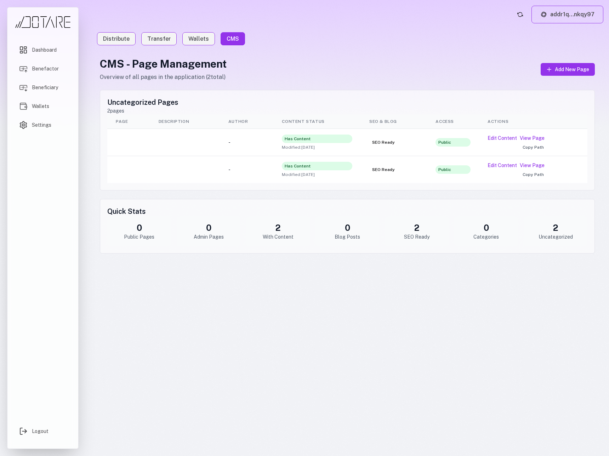
click at [426, 93] on div "Uncategorized Pages 2 pages Page Description Author Content Status SEO & Blog A…" at bounding box center [347, 140] width 495 height 100
click at [526, 139] on link "View Page" at bounding box center [531, 137] width 25 height 7
click at [505, 138] on button "Edit Content" at bounding box center [501, 137] width 29 height 7
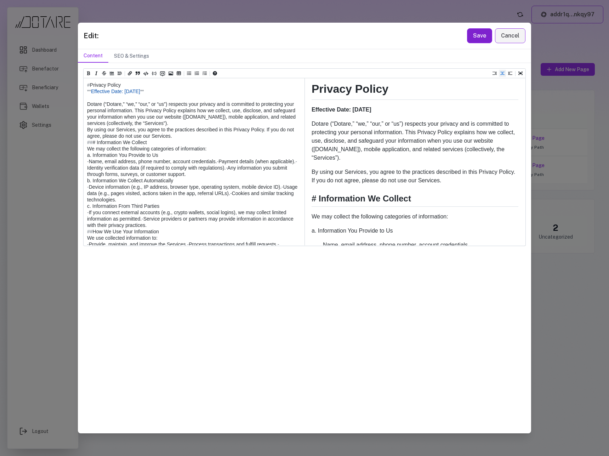
click at [474, 34] on button "Save" at bounding box center [479, 35] width 25 height 15
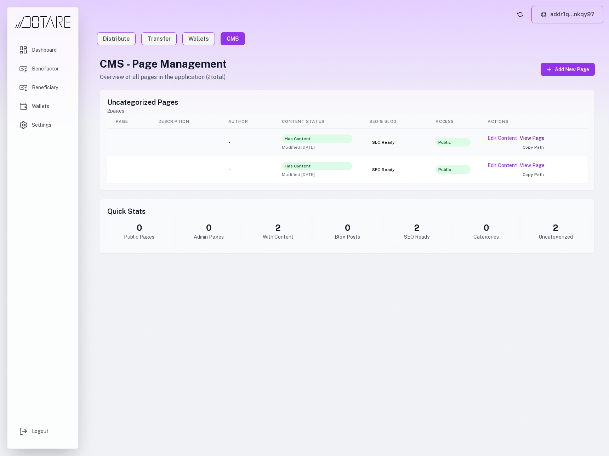
click at [533, 138] on link "View Page" at bounding box center [531, 137] width 25 height 7
click at [504, 138] on button "Edit Content" at bounding box center [501, 137] width 29 height 7
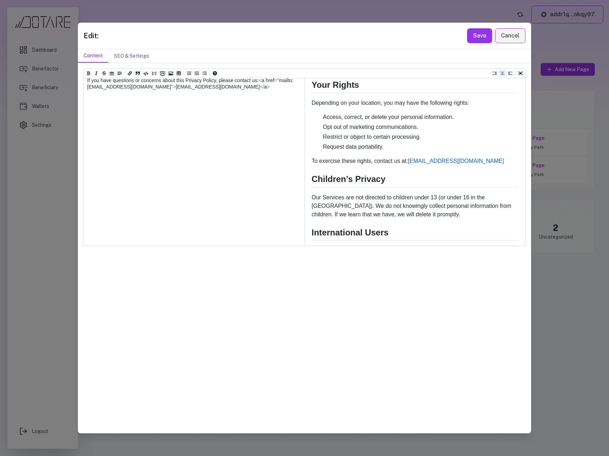
scroll to position [891, 0]
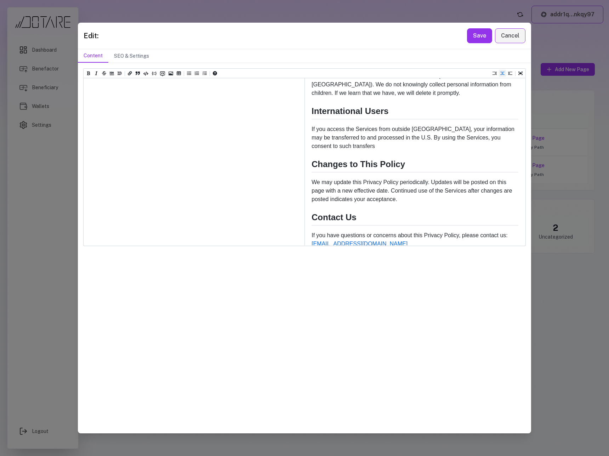
scroll to position [505, 0]
click at [132, 74] on button "Add a link (ctrl + l)" at bounding box center [129, 73] width 7 height 7
drag, startPoint x: 151, startPoint y: 230, endPoint x: 183, endPoint y: 231, distance: 31.9
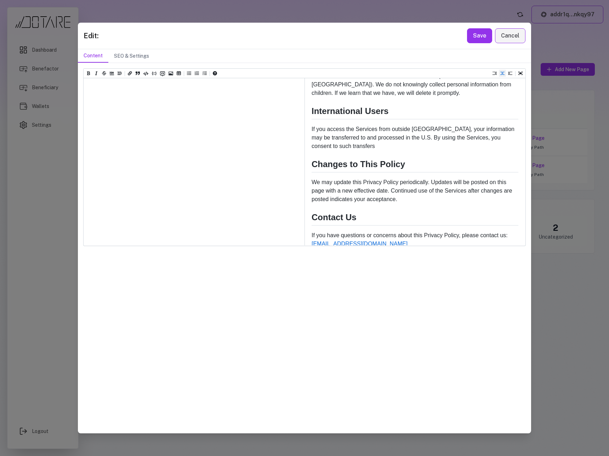
paste textarea "*********"
drag, startPoint x: 102, startPoint y: 231, endPoint x: 146, endPoint y: 231, distance: 44.2
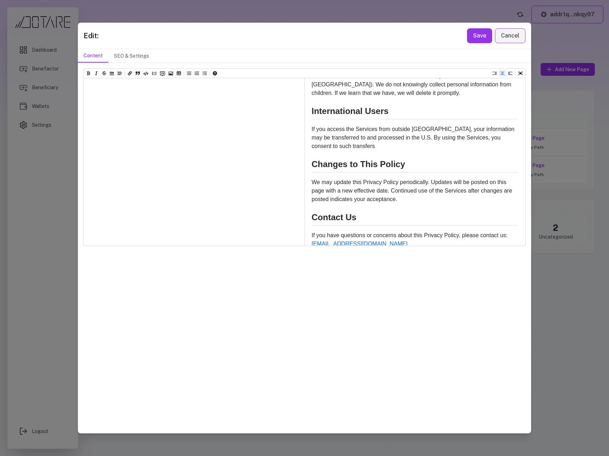
paste textarea "**********"
click at [202, 245] on div "Heading 1 Heading 2 Heading 3 Heading 4 Heading 5 Heading 6 # Privacy Policy **…" at bounding box center [305, 157] width 442 height 177
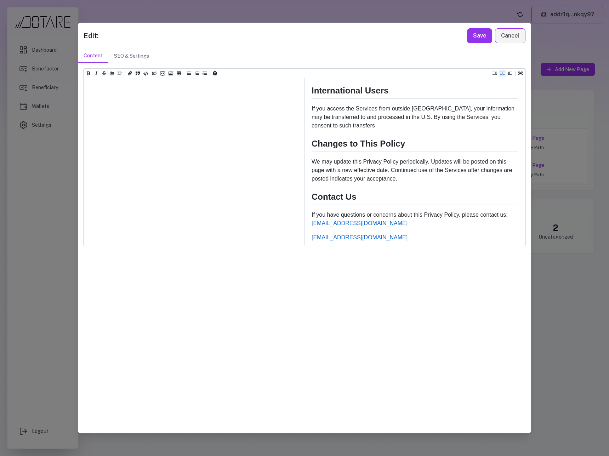
drag, startPoint x: 93, startPoint y: 236, endPoint x: 83, endPoint y: 231, distance: 10.6
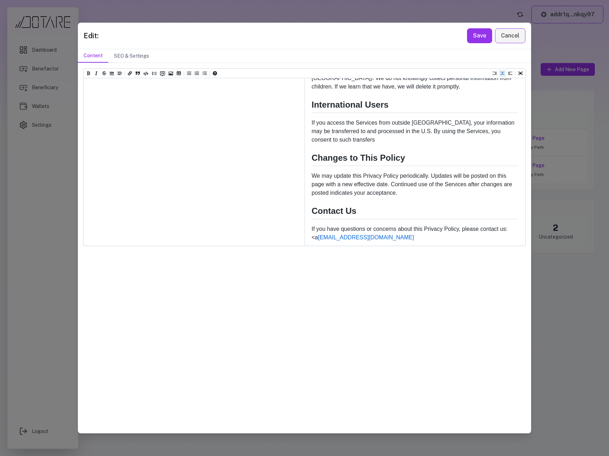
scroll to position [891, 0]
type textarea "**********"
click at [469, 39] on button "Save" at bounding box center [479, 35] width 25 height 15
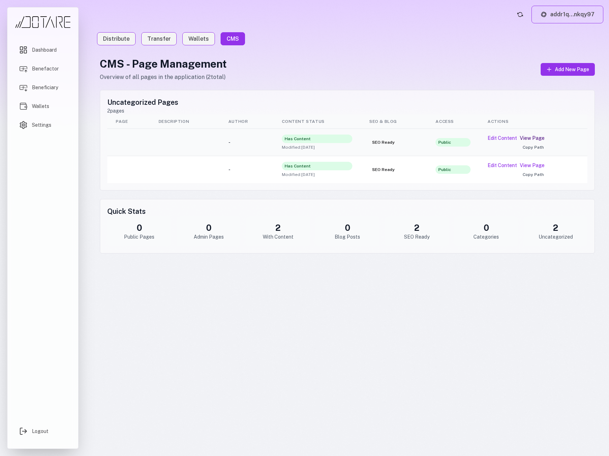
click at [531, 135] on link "View Page" at bounding box center [531, 137] width 25 height 7
click at [493, 139] on button "Edit Content" at bounding box center [501, 137] width 29 height 7
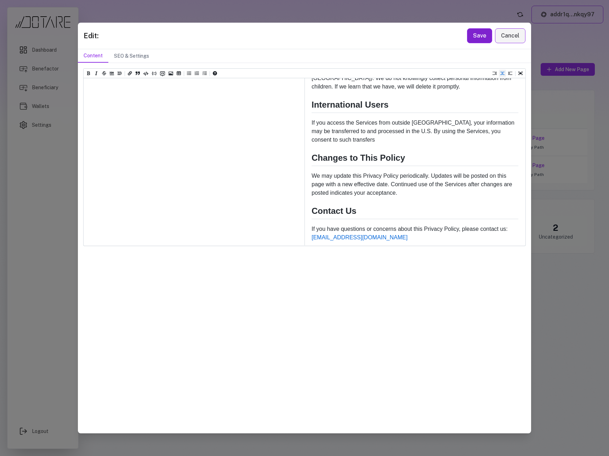
click at [477, 39] on button "Save" at bounding box center [479, 35] width 25 height 15
